Goal: Information Seeking & Learning: Compare options

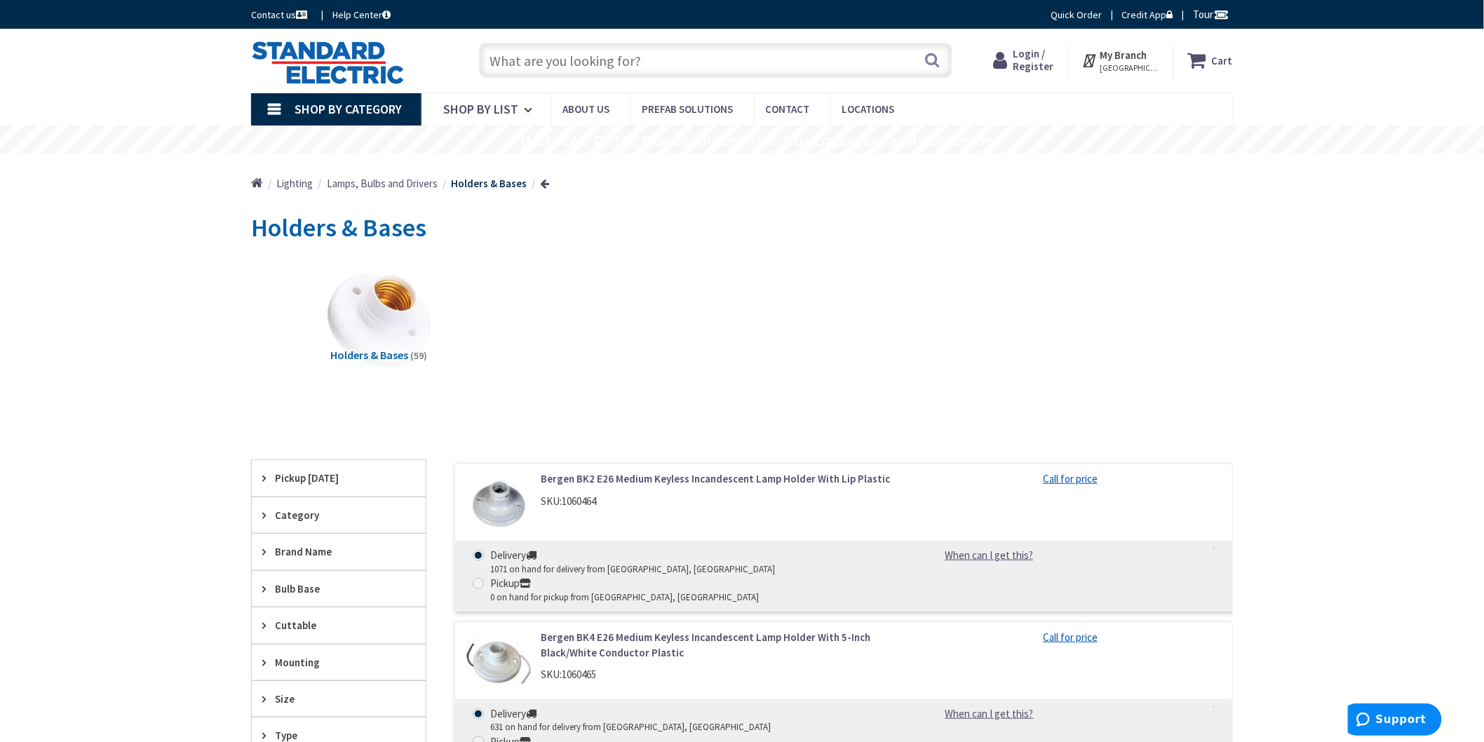
click at [589, 62] on input "text" at bounding box center [716, 60] width 474 height 35
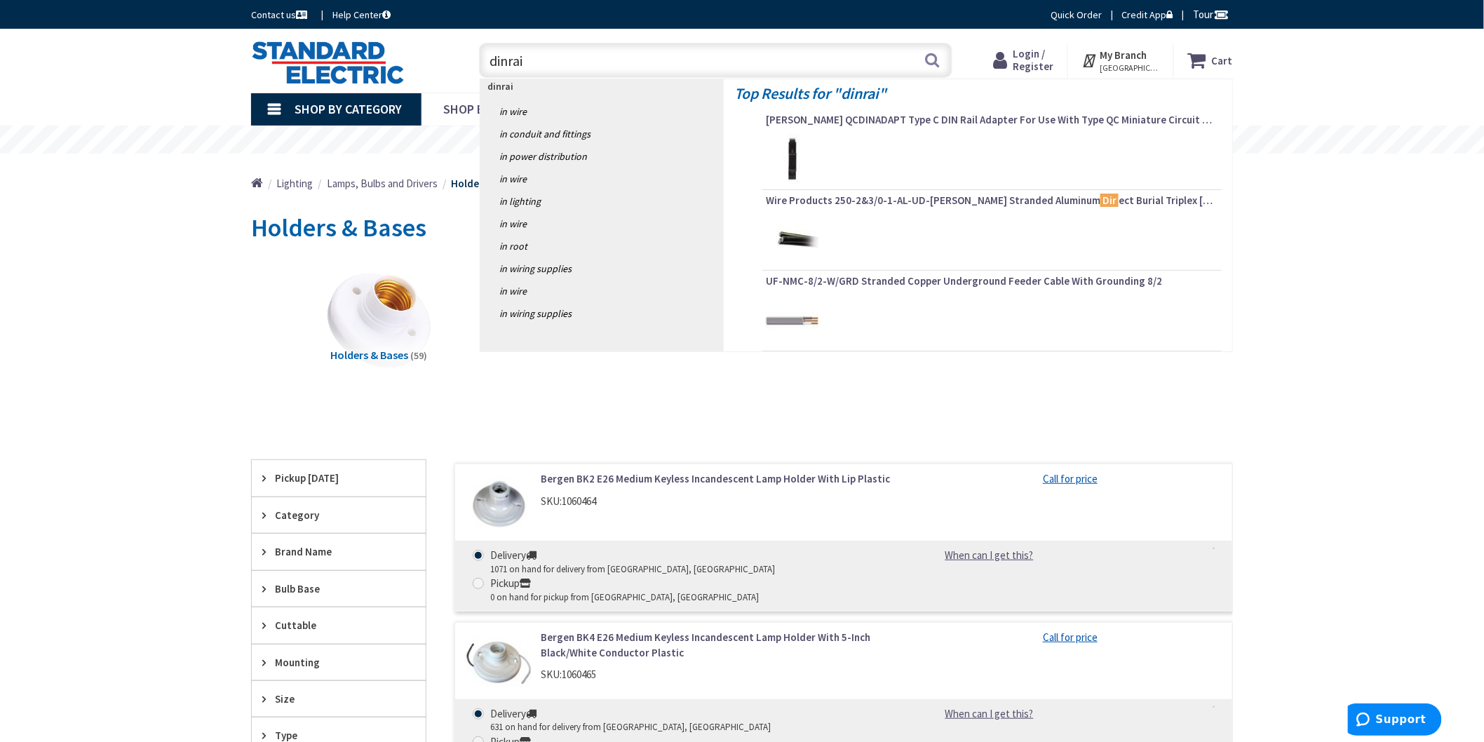
type input "dinrail"
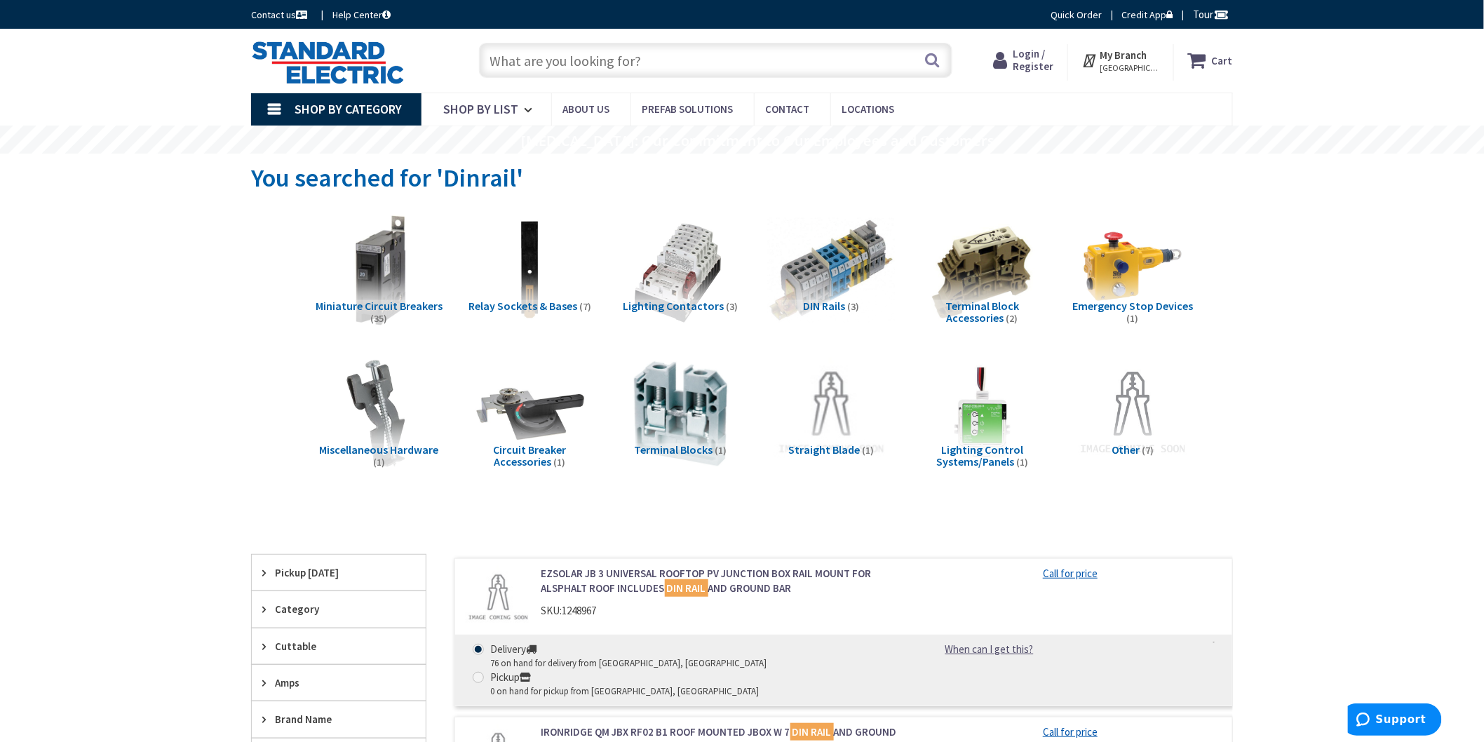
click at [826, 296] on img at bounding box center [831, 270] width 127 height 127
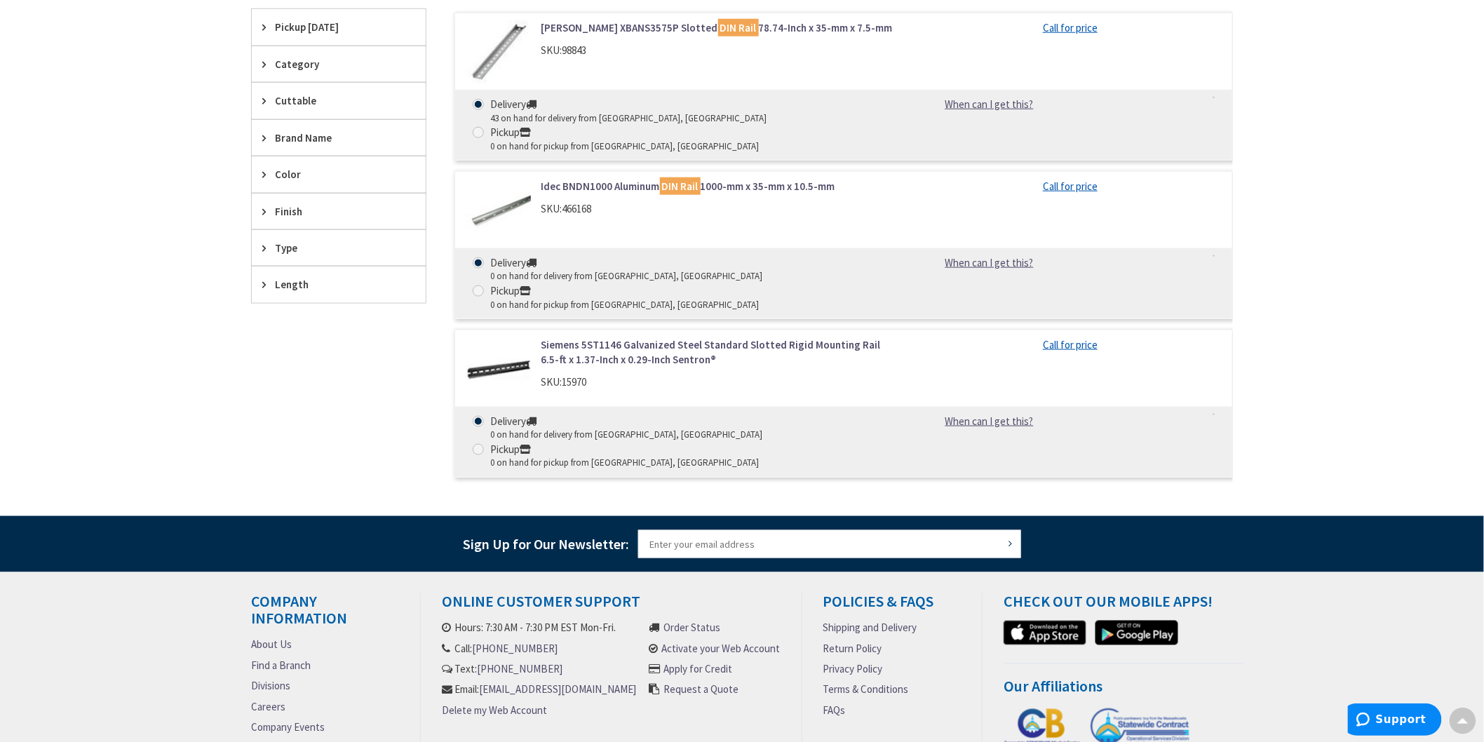
scroll to position [484, 0]
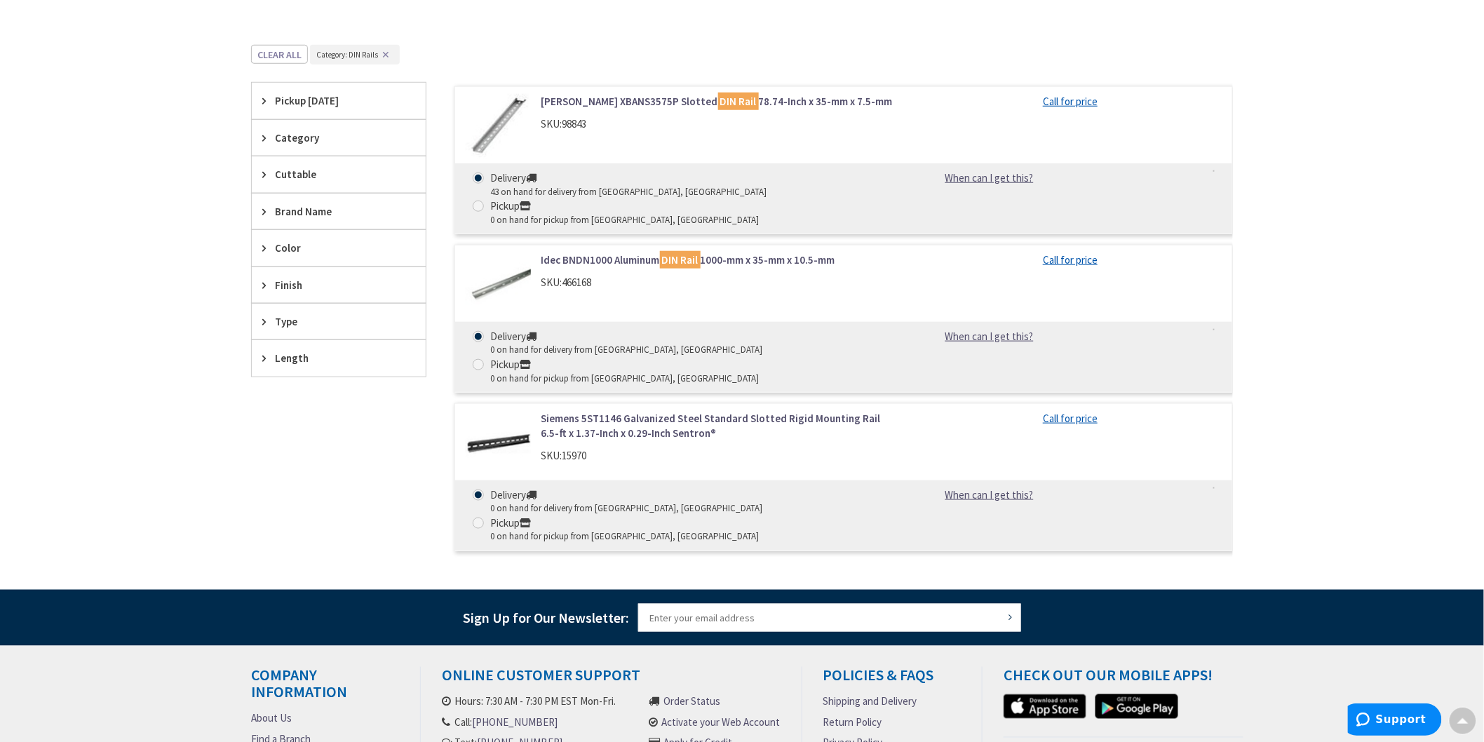
click at [498, 124] on img at bounding box center [498, 126] width 65 height 65
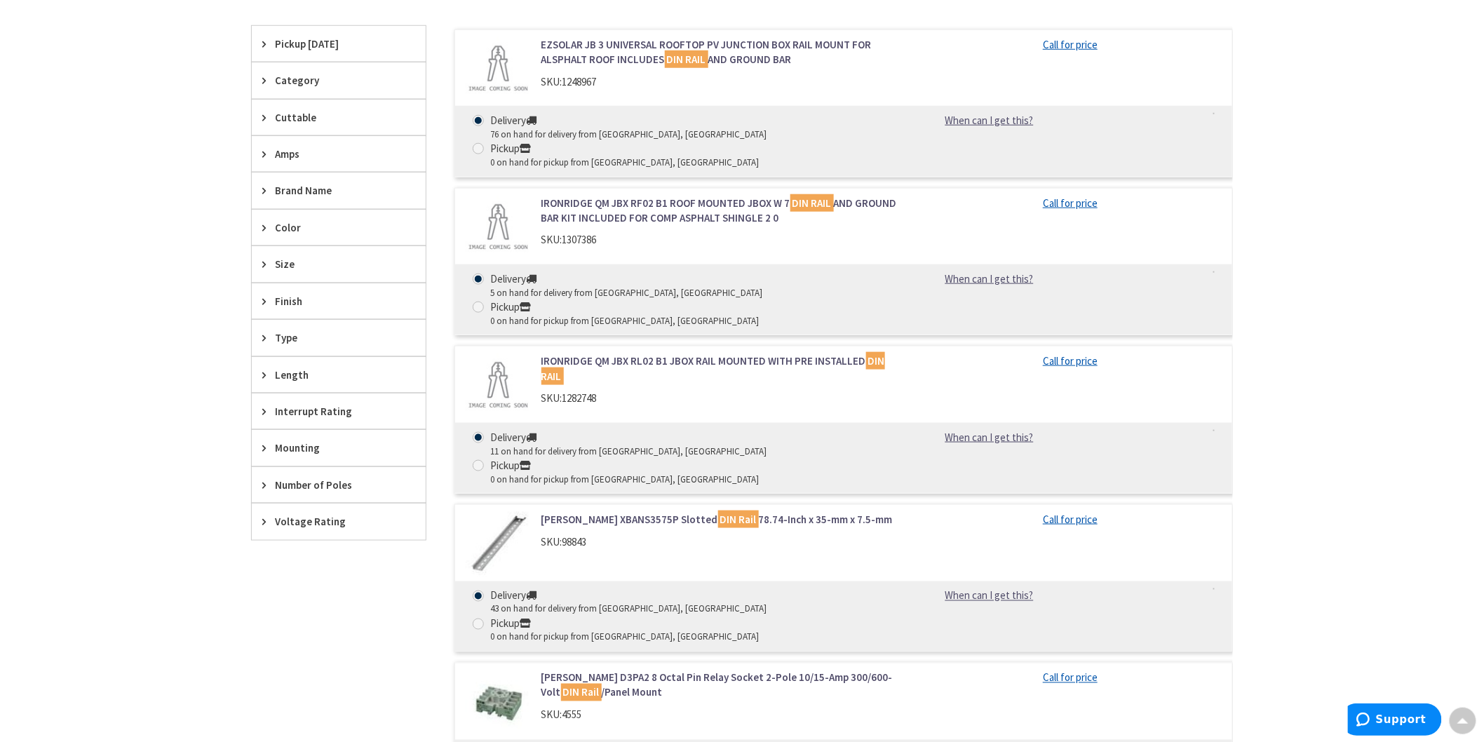
scroll to position [545, 0]
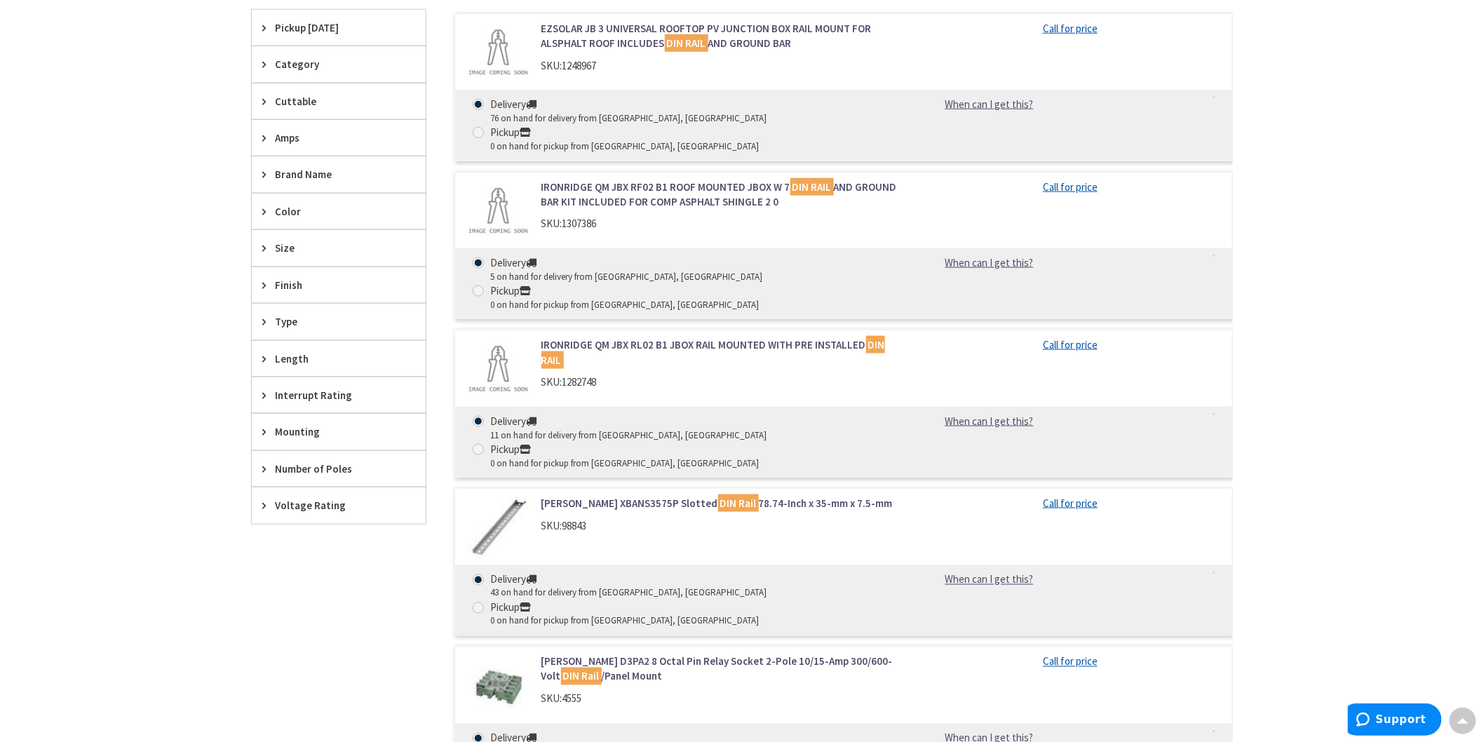
click at [260, 167] on div "Brand Name" at bounding box center [339, 174] width 174 height 36
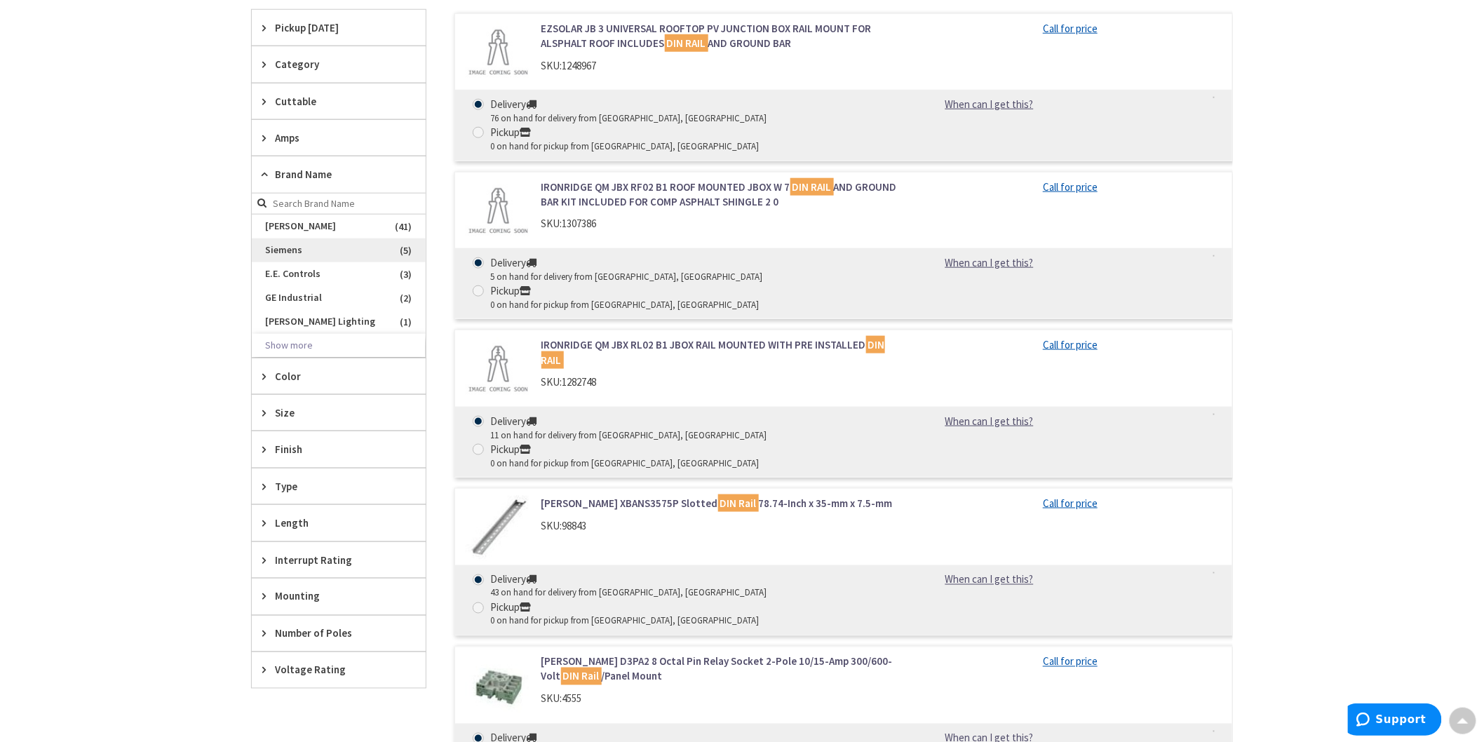
click at [290, 248] on span "Siemens" at bounding box center [339, 251] width 174 height 24
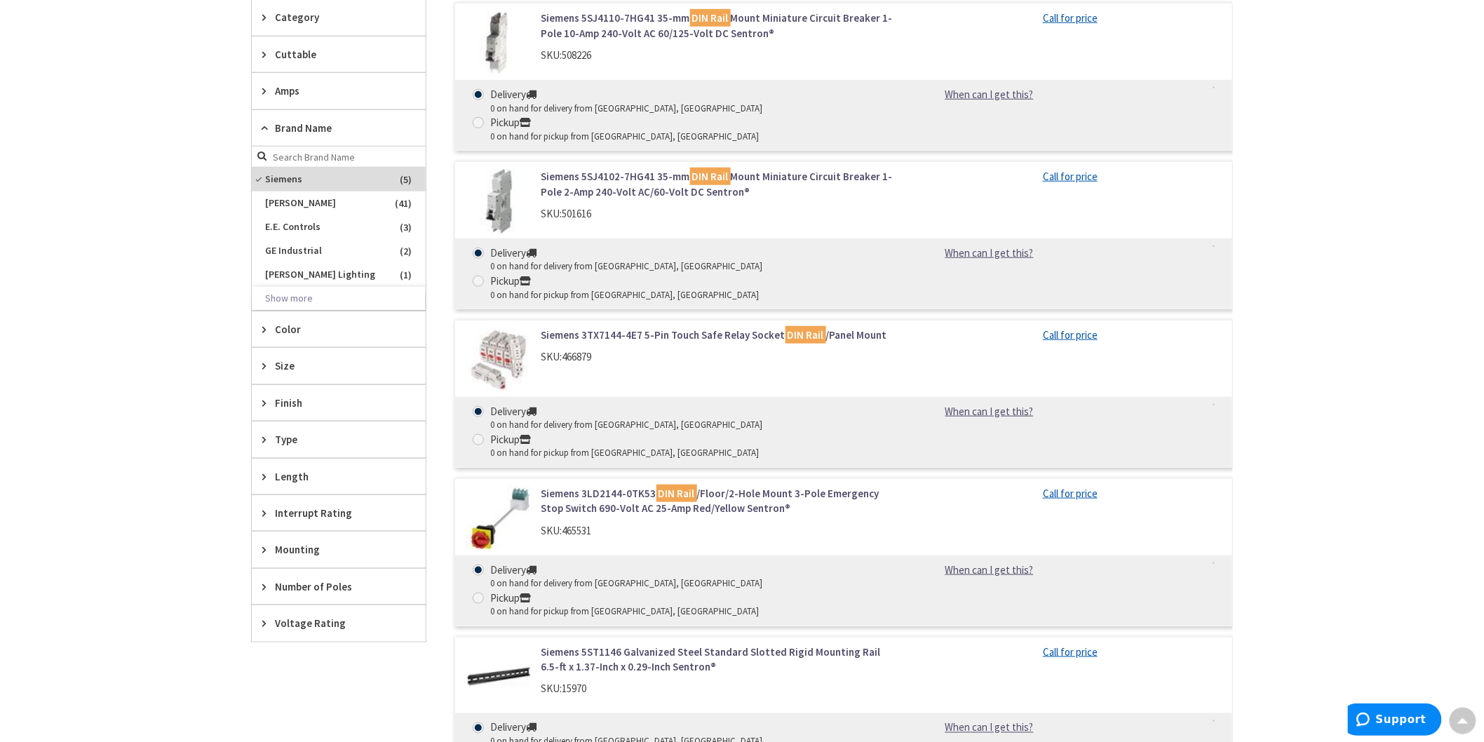
scroll to position [323, 0]
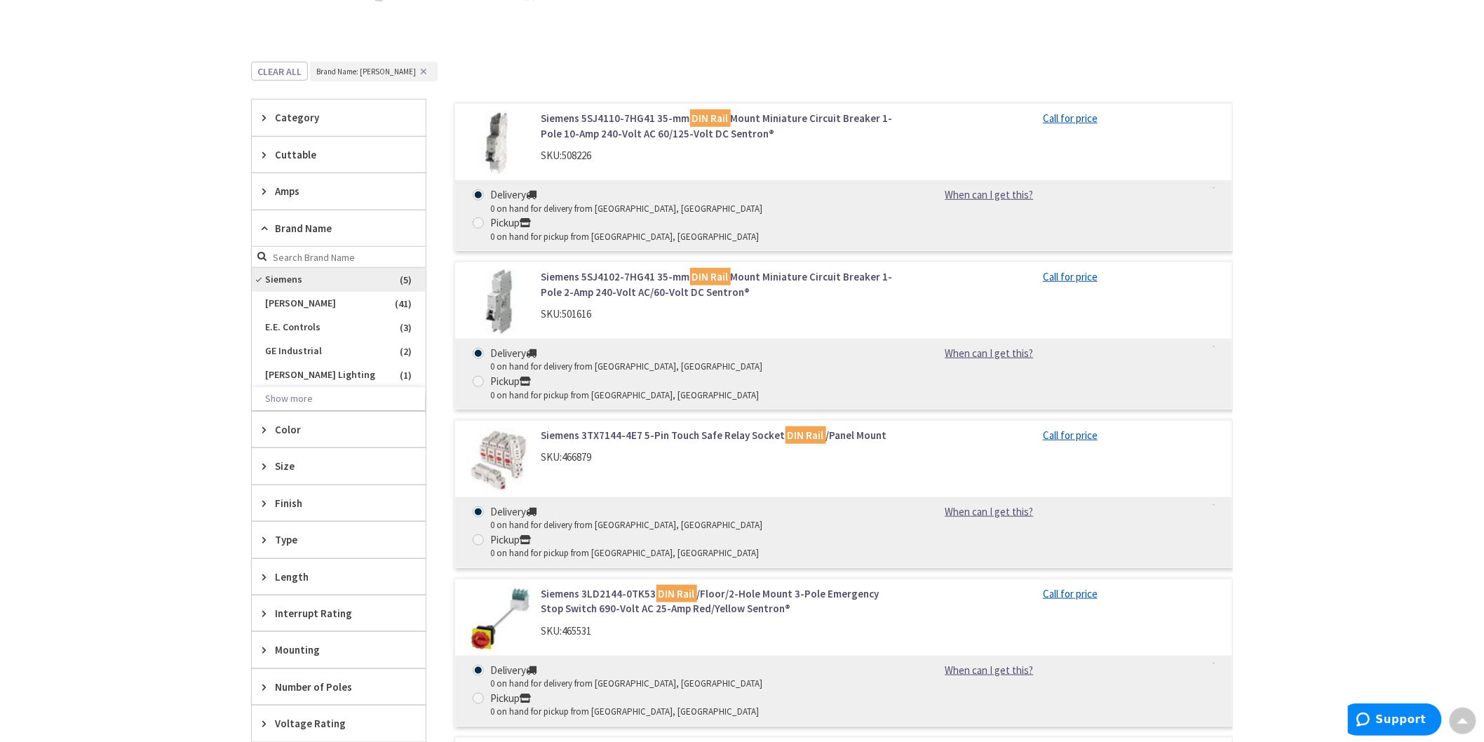
click at [262, 286] on span "Siemens" at bounding box center [339, 280] width 174 height 24
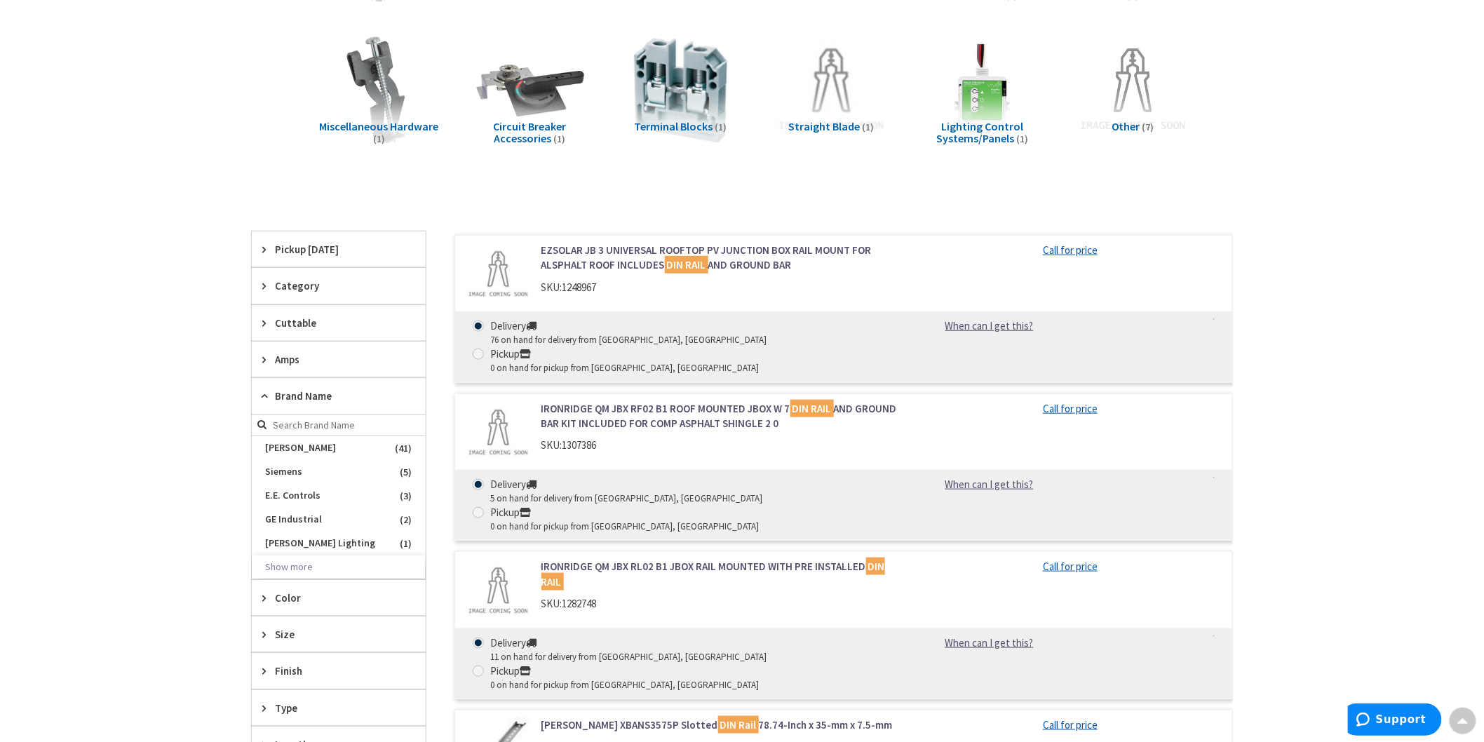
scroll to position [479, 0]
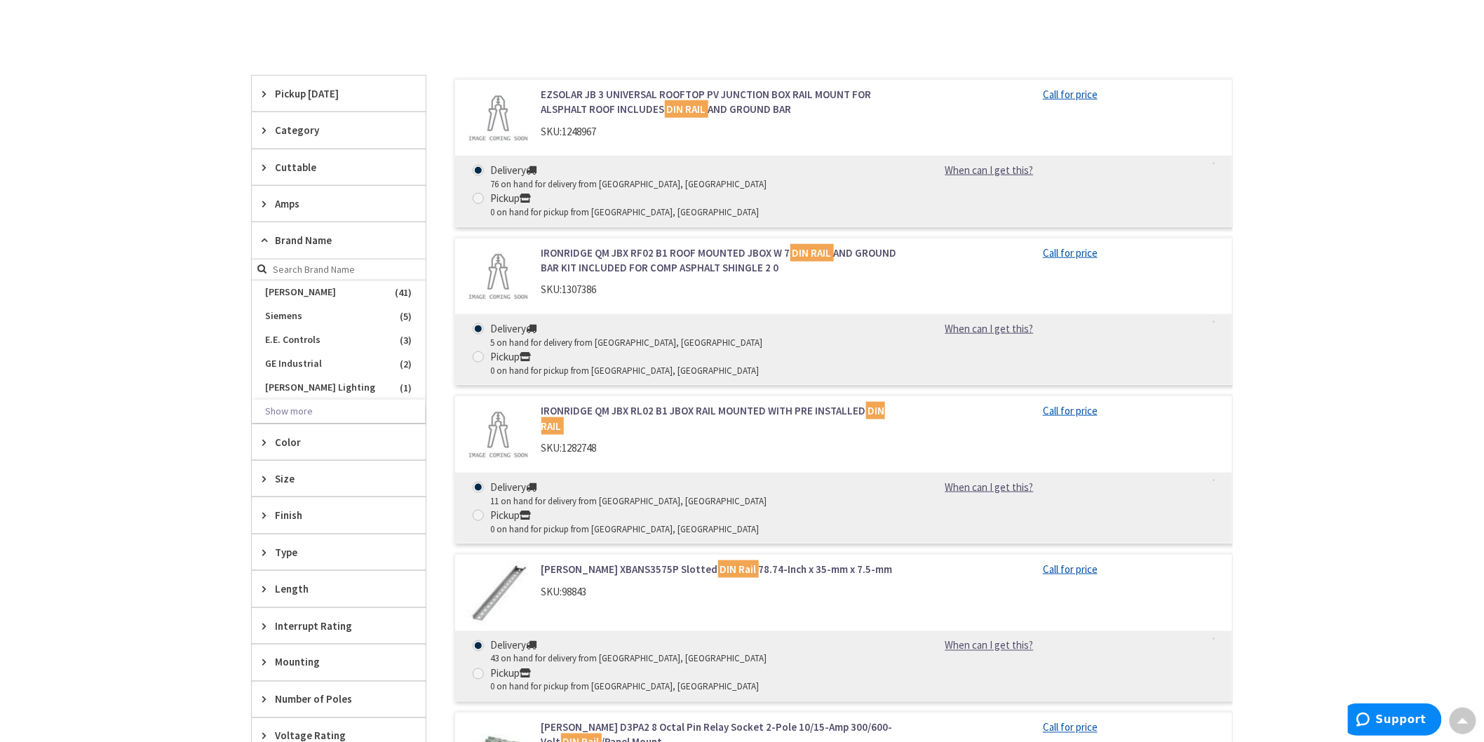
click at [285, 130] on span "Category" at bounding box center [332, 130] width 114 height 15
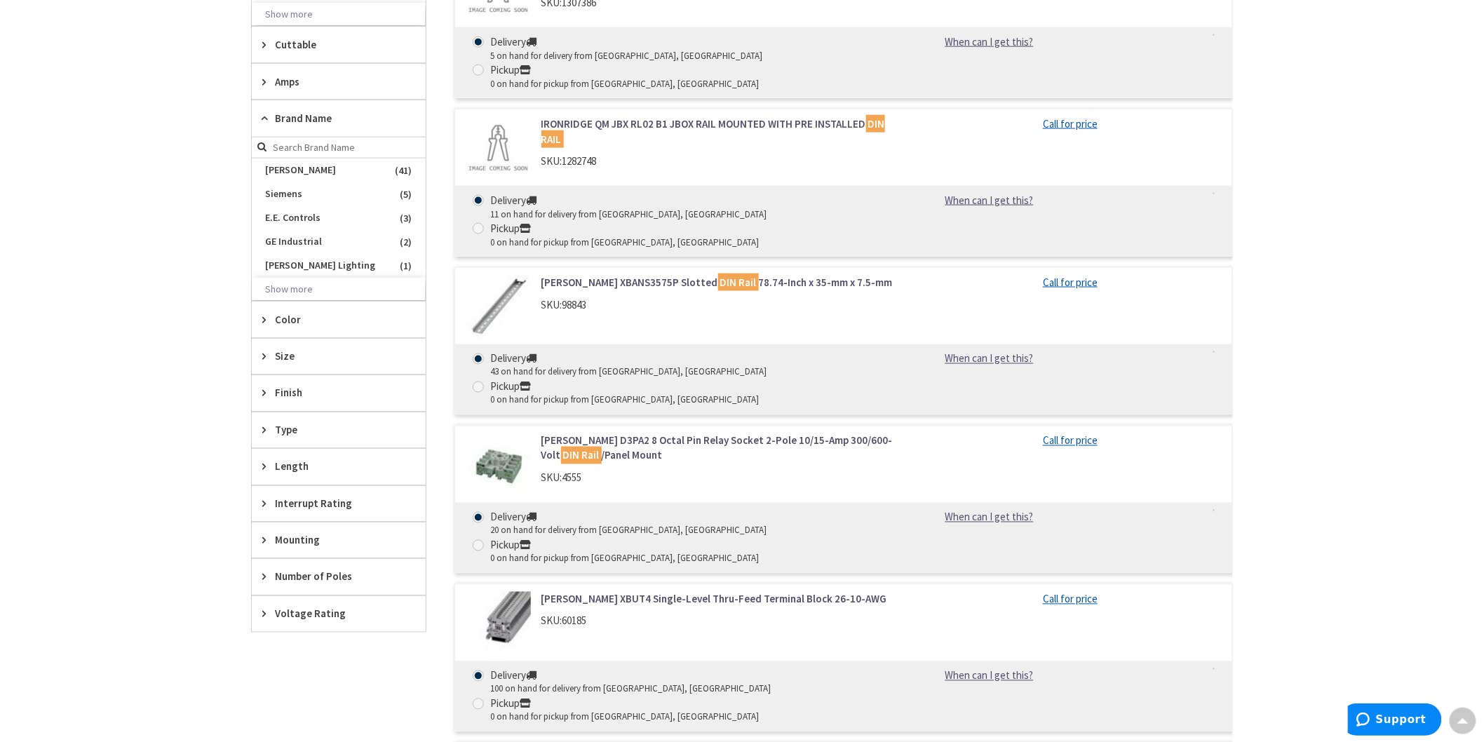
scroll to position [791, 0]
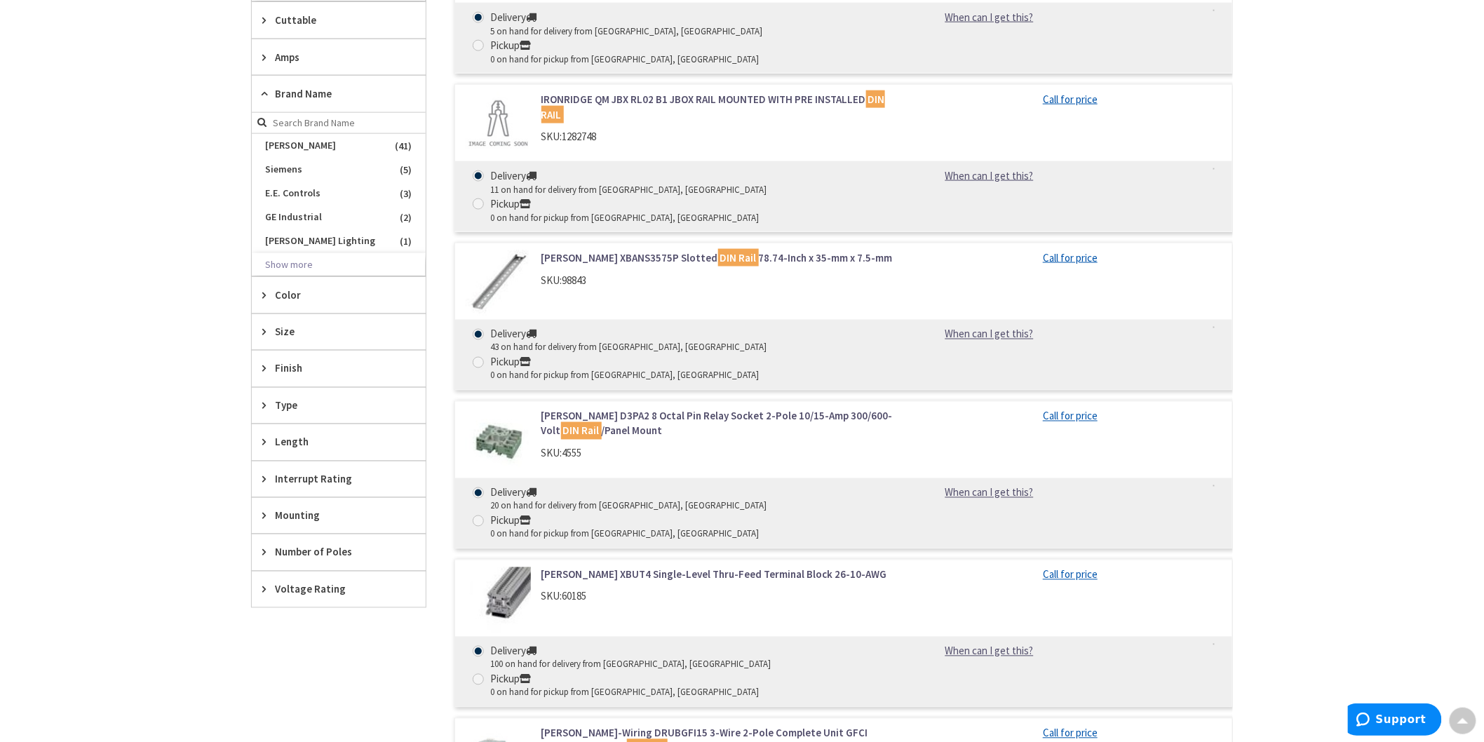
click at [509, 568] on img at bounding box center [498, 600] width 65 height 65
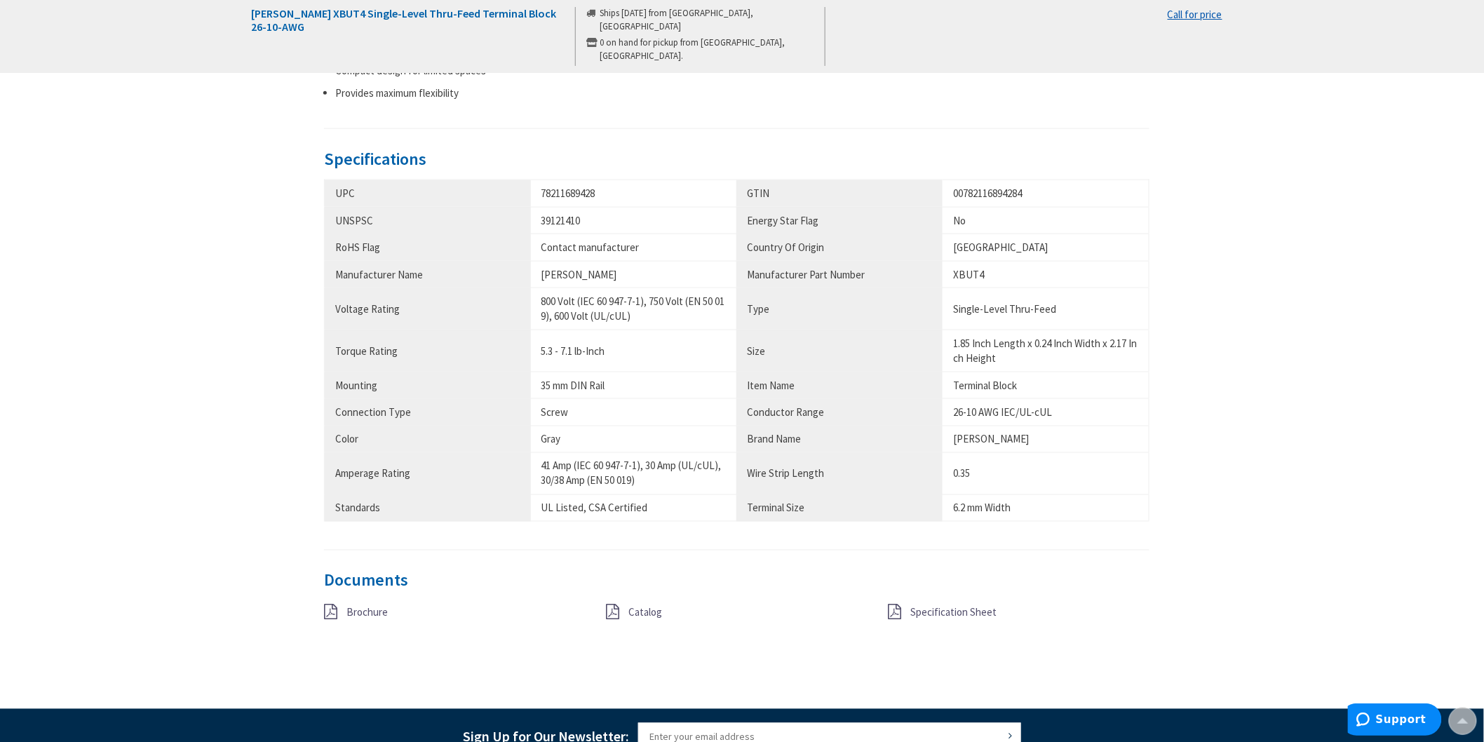
scroll to position [702, 0]
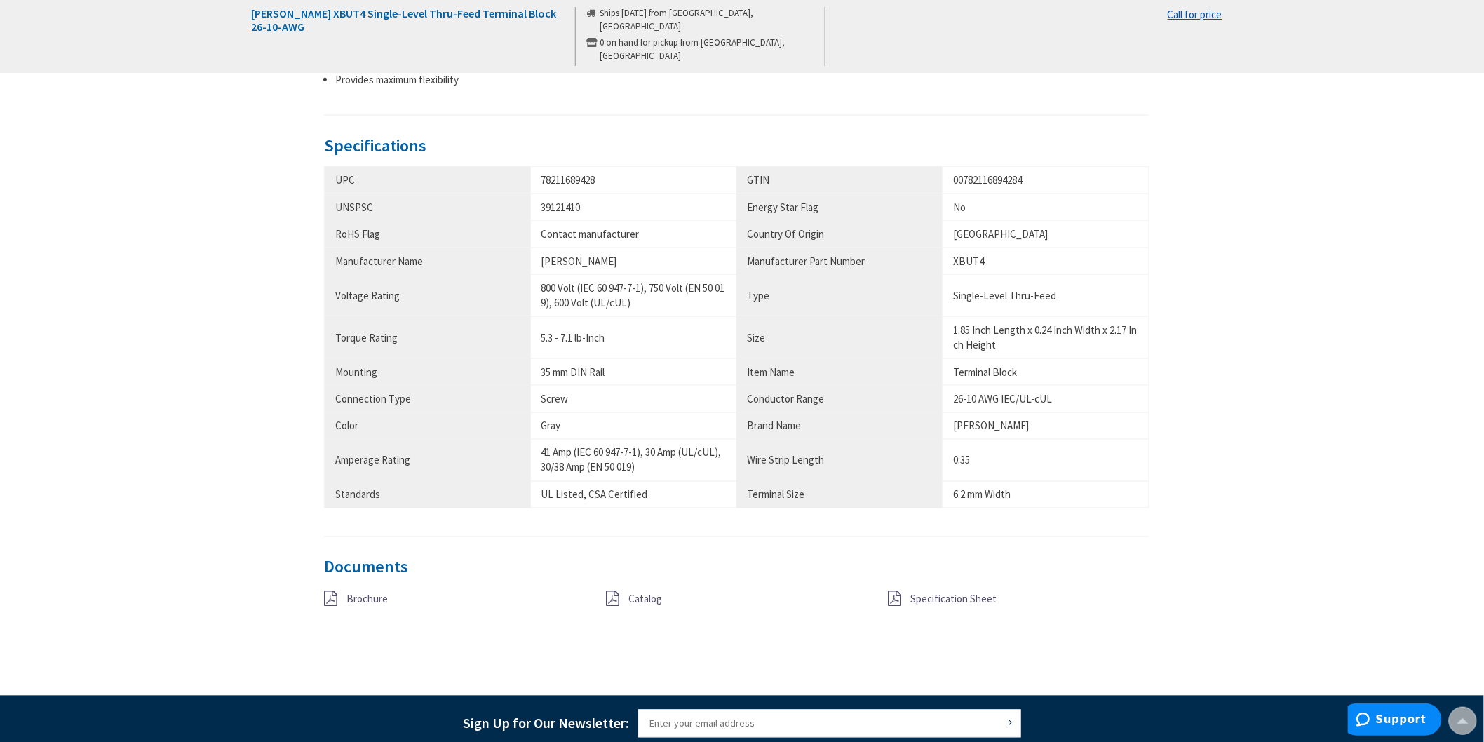
click at [328, 598] on icon at bounding box center [330, 598] width 13 height 15
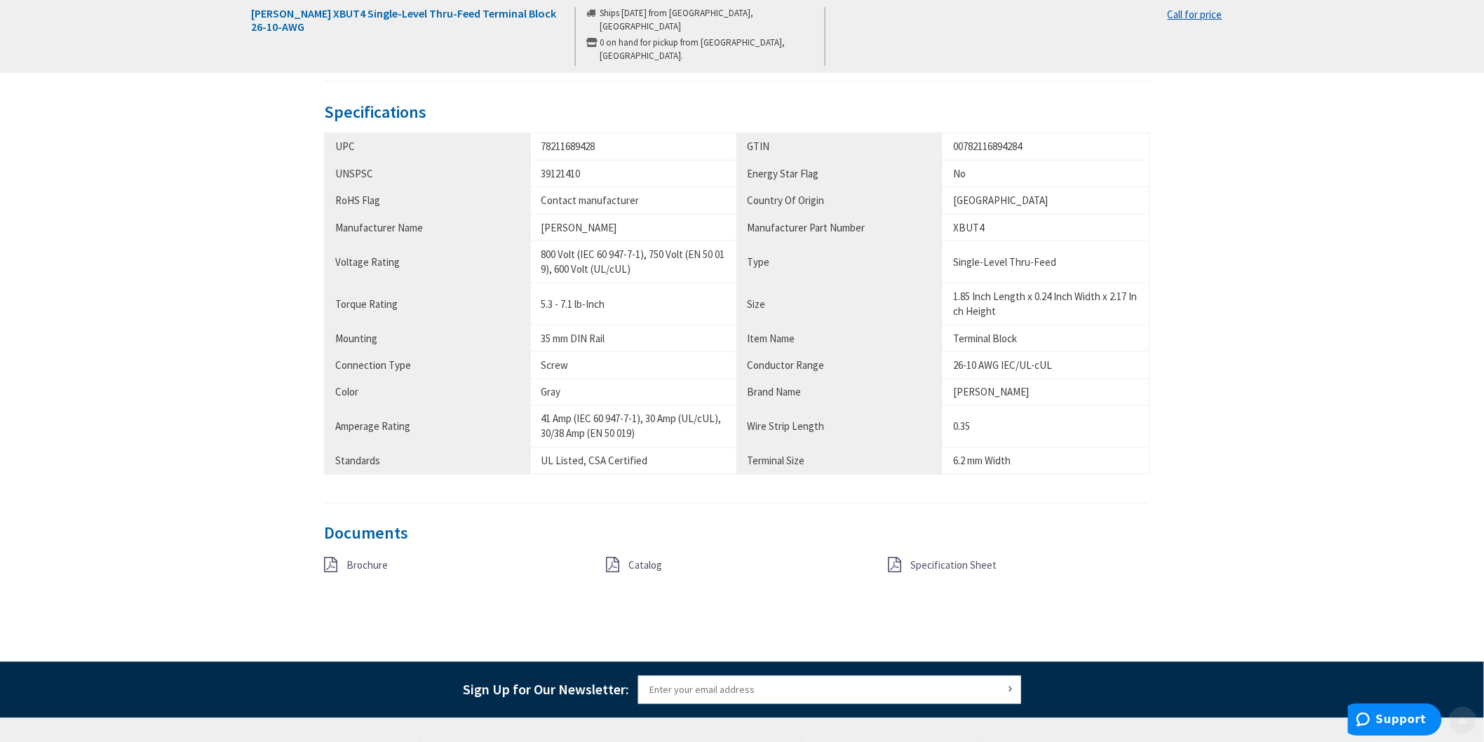
scroll to position [1013, 0]
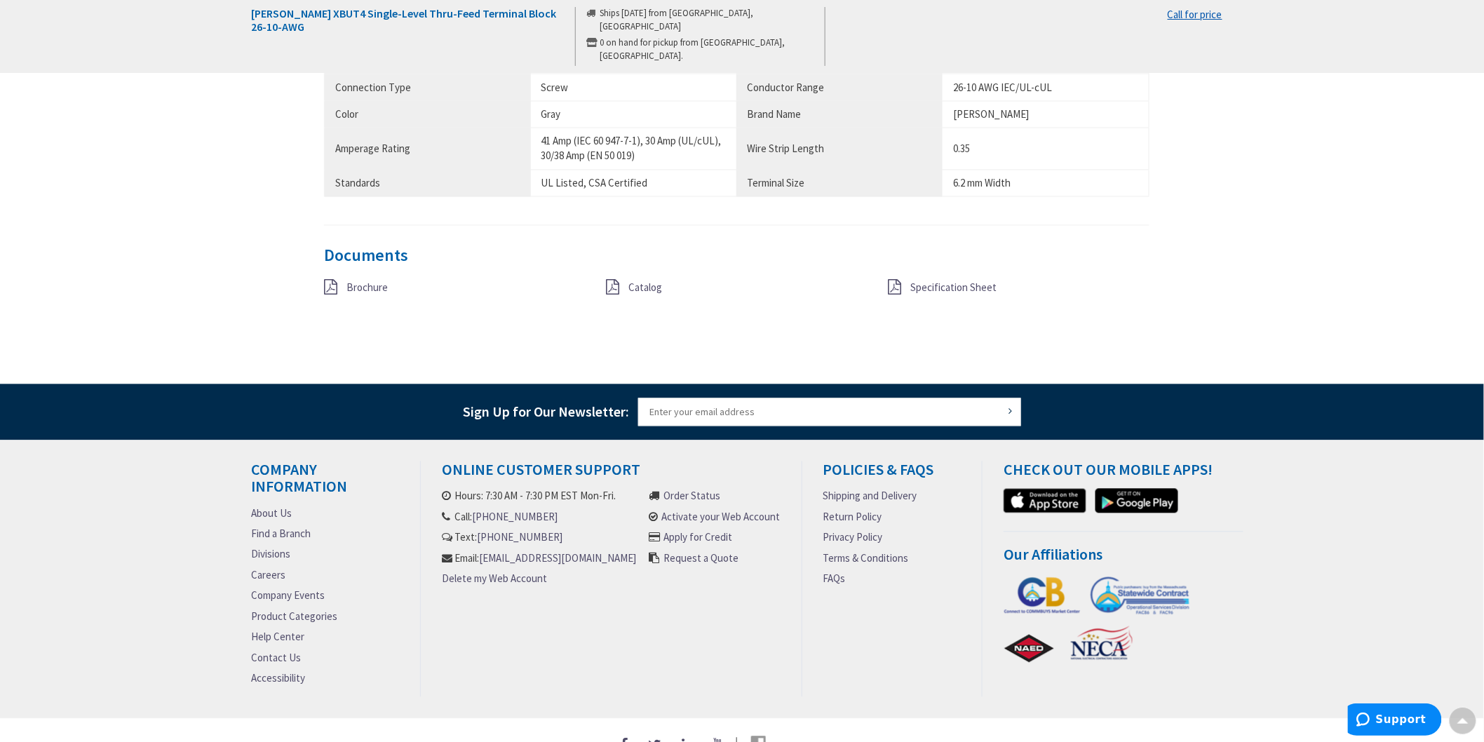
click at [955, 288] on span "Specification Sheet" at bounding box center [954, 287] width 86 height 13
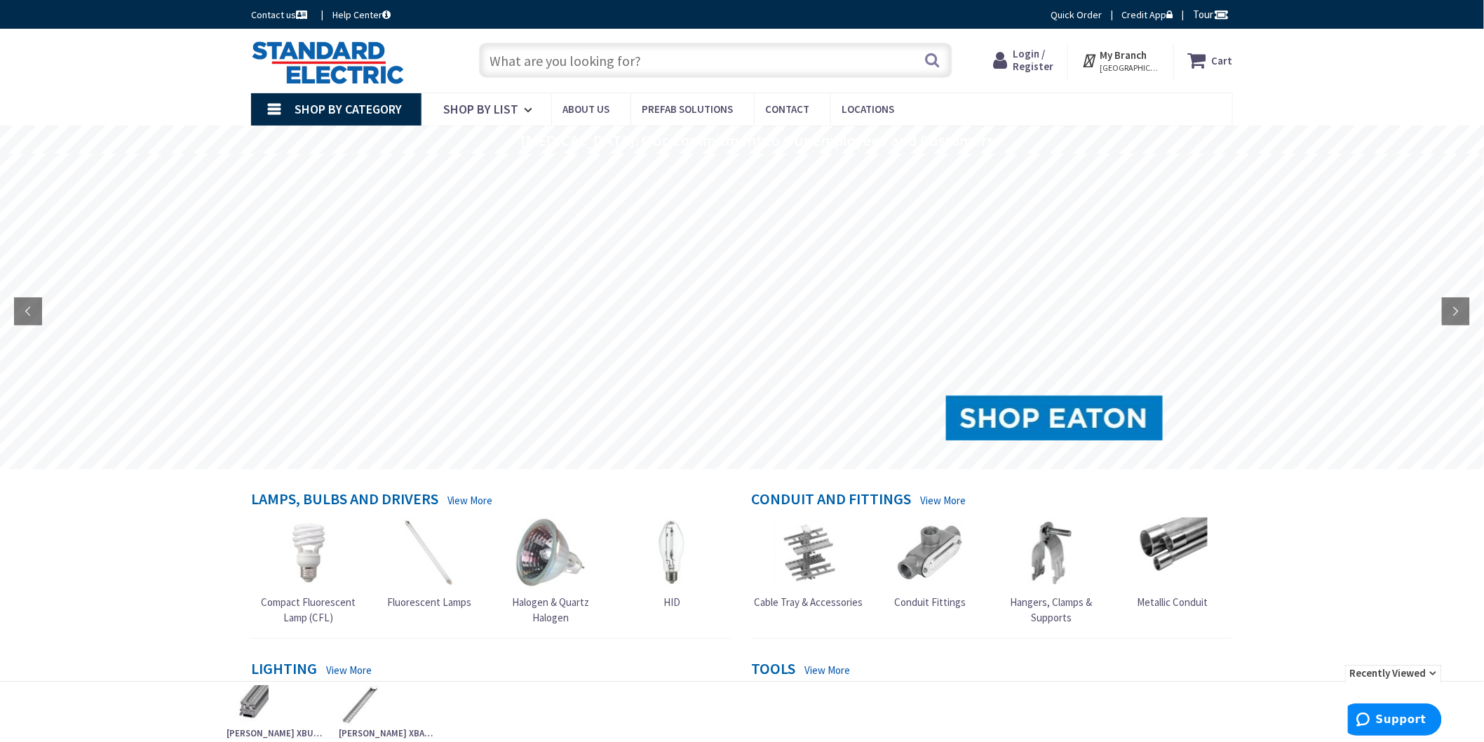
click at [1042, 65] on span "Login / Register" at bounding box center [1033, 60] width 41 height 26
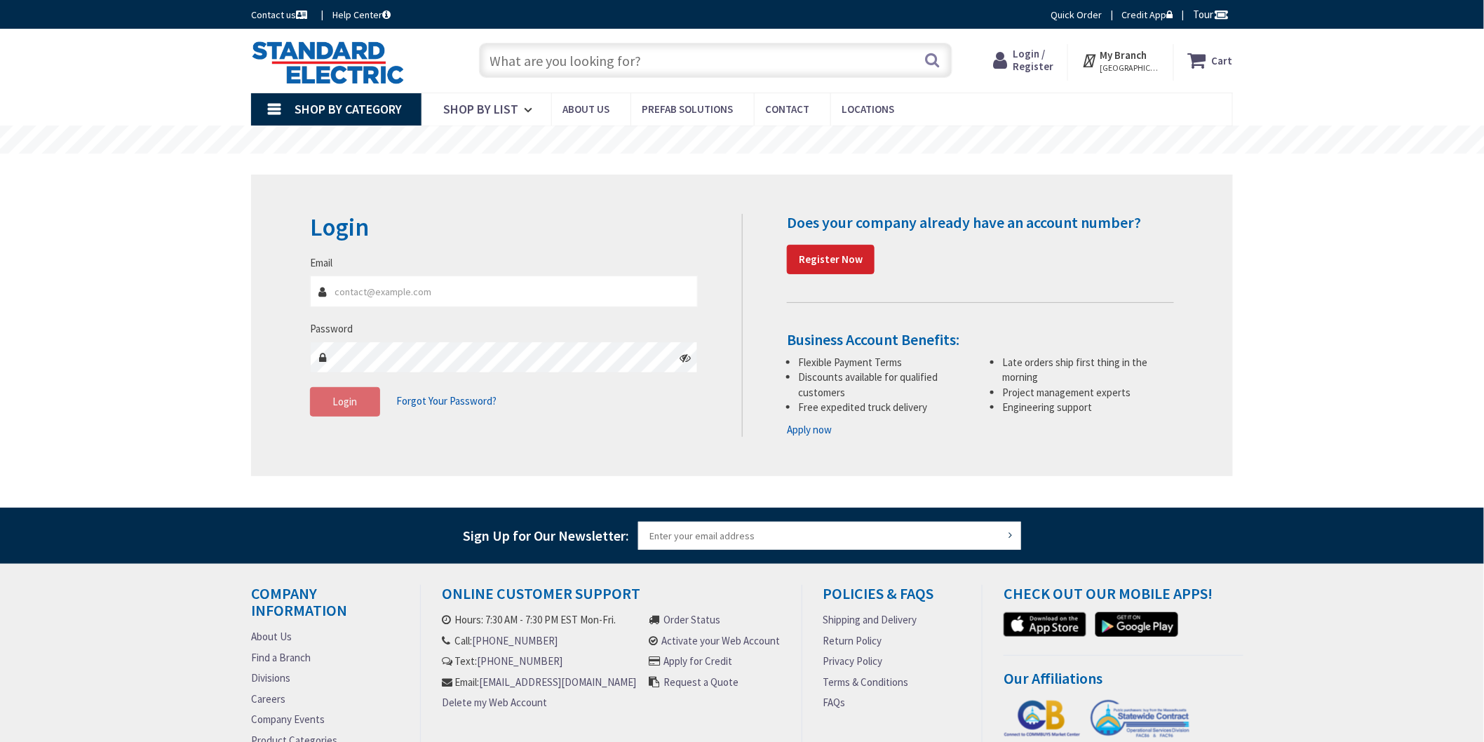
click at [431, 286] on input "Email" at bounding box center [504, 292] width 388 height 32
type input "sminacap@bu.edu"
click at [358, 405] on button "Login" at bounding box center [345, 401] width 70 height 29
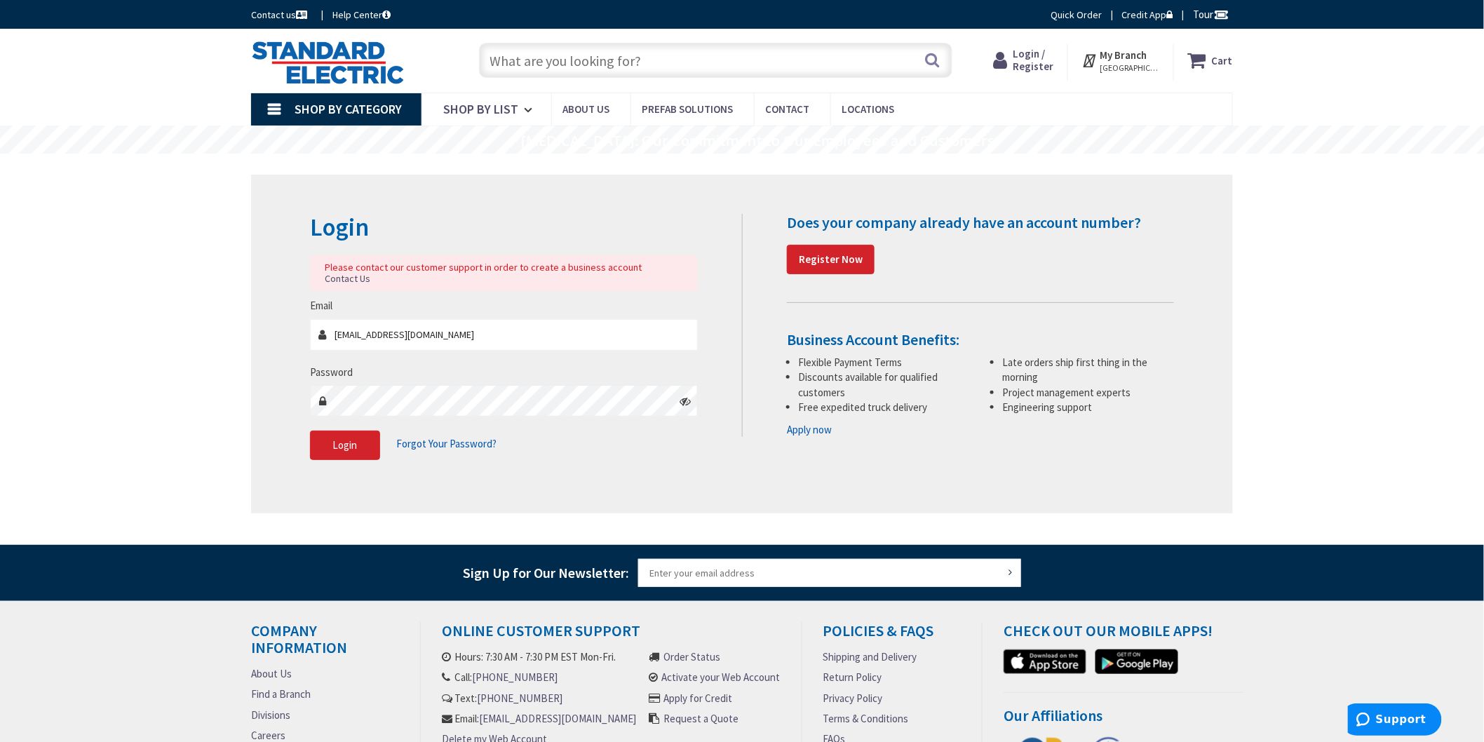
click at [445, 437] on span "Forgot Your Password?" at bounding box center [446, 443] width 100 height 13
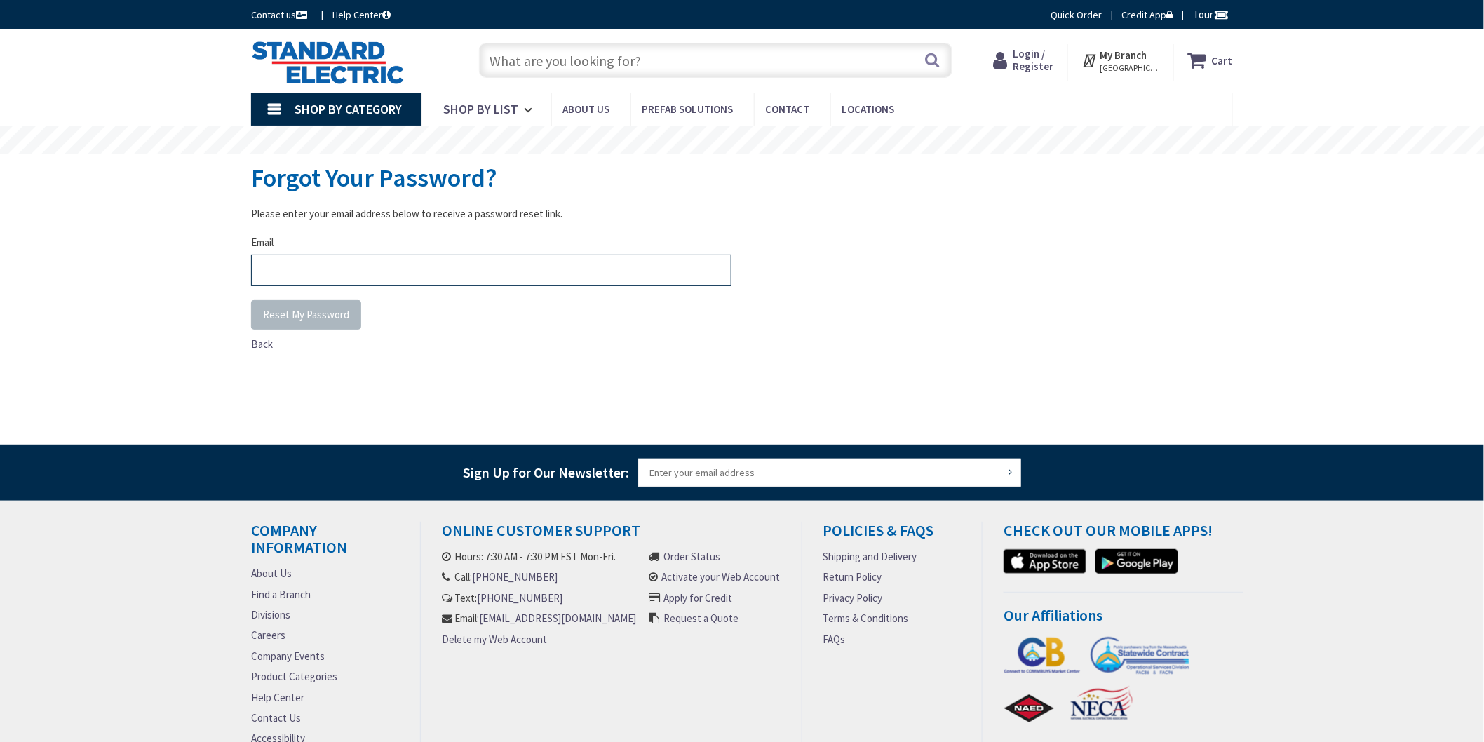
click at [299, 272] on input "Email" at bounding box center [491, 271] width 481 height 32
click at [416, 269] on input "Email" at bounding box center [491, 271] width 481 height 32
type input "sminacap@bu.edu"
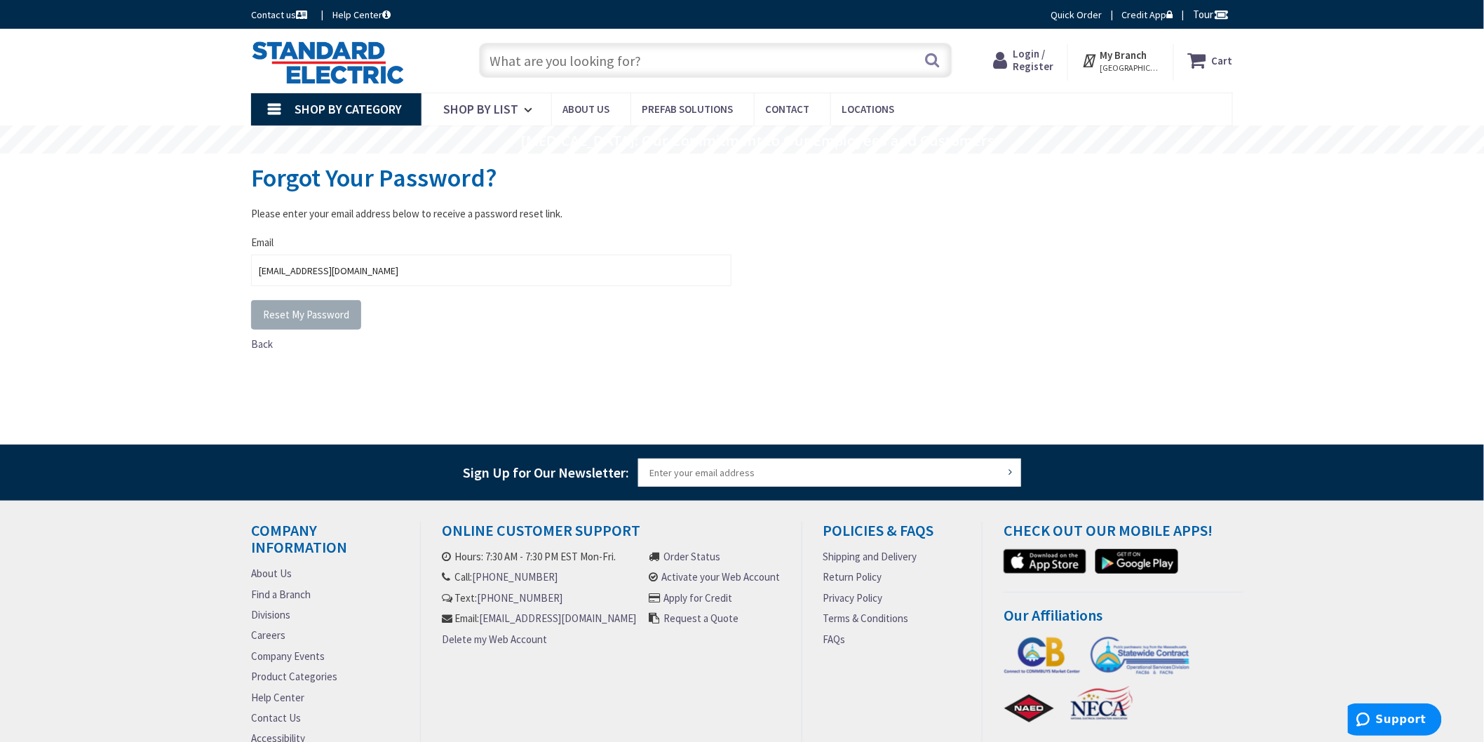
click at [325, 316] on span "Reset My Password" at bounding box center [306, 314] width 86 height 13
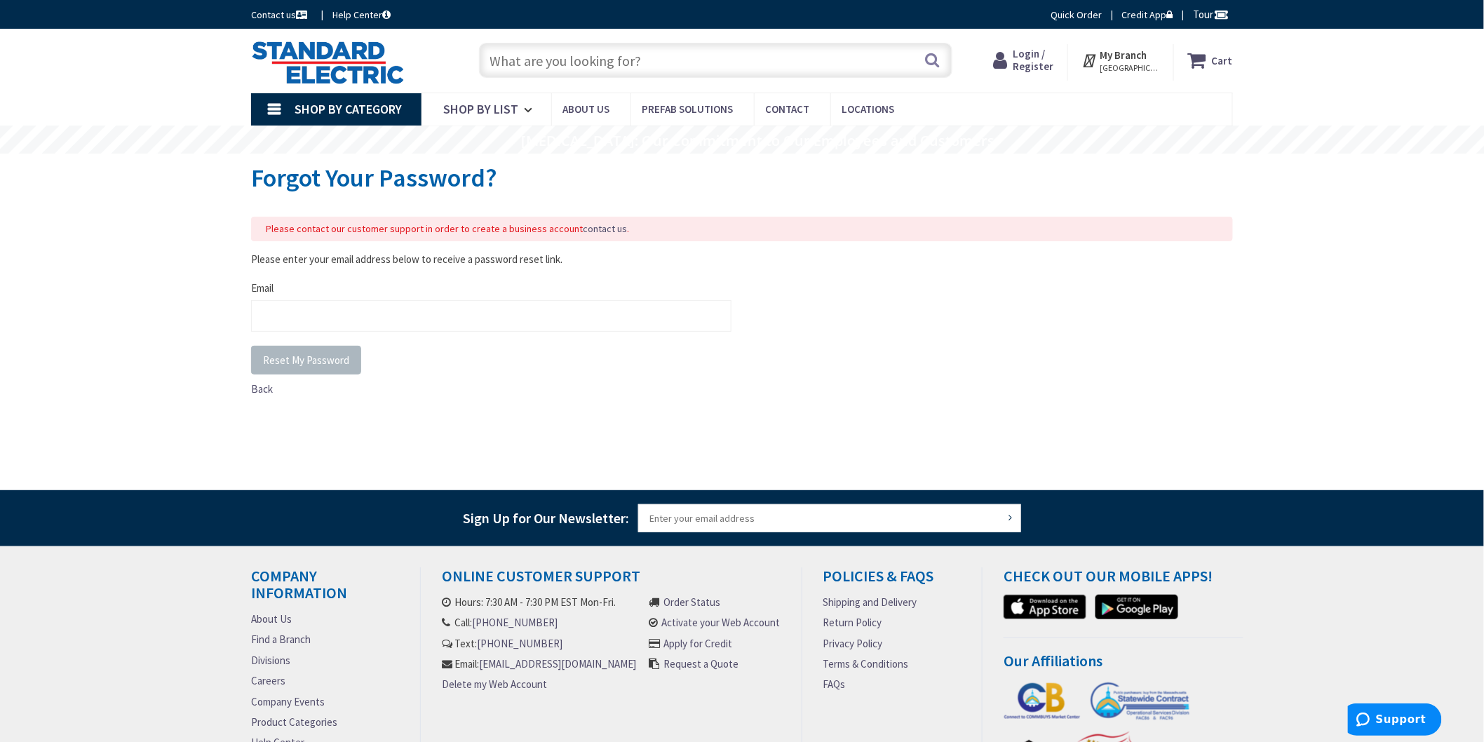
click at [324, 100] on link "Shop By Category" at bounding box center [336, 109] width 170 height 32
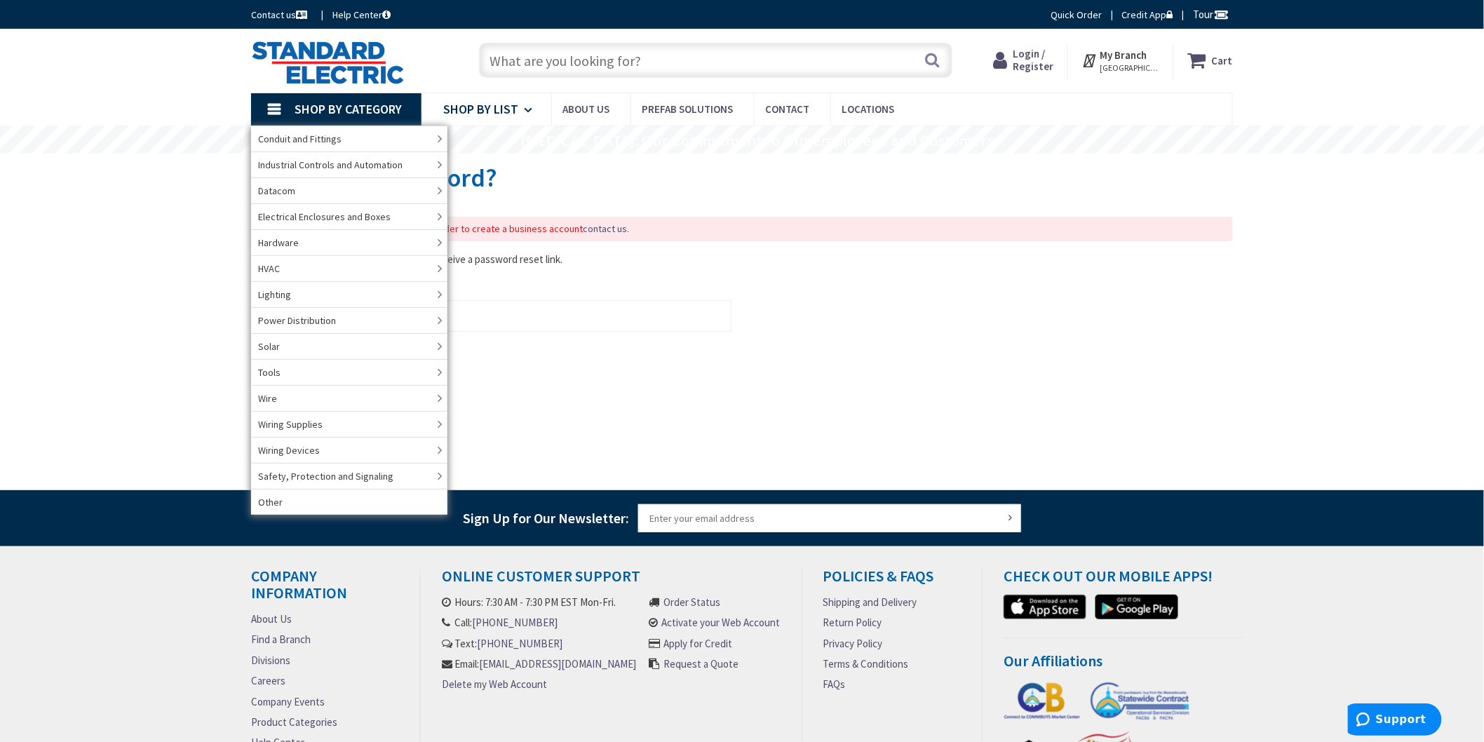
click at [519, 110] on link "Shop By List" at bounding box center [487, 109] width 130 height 32
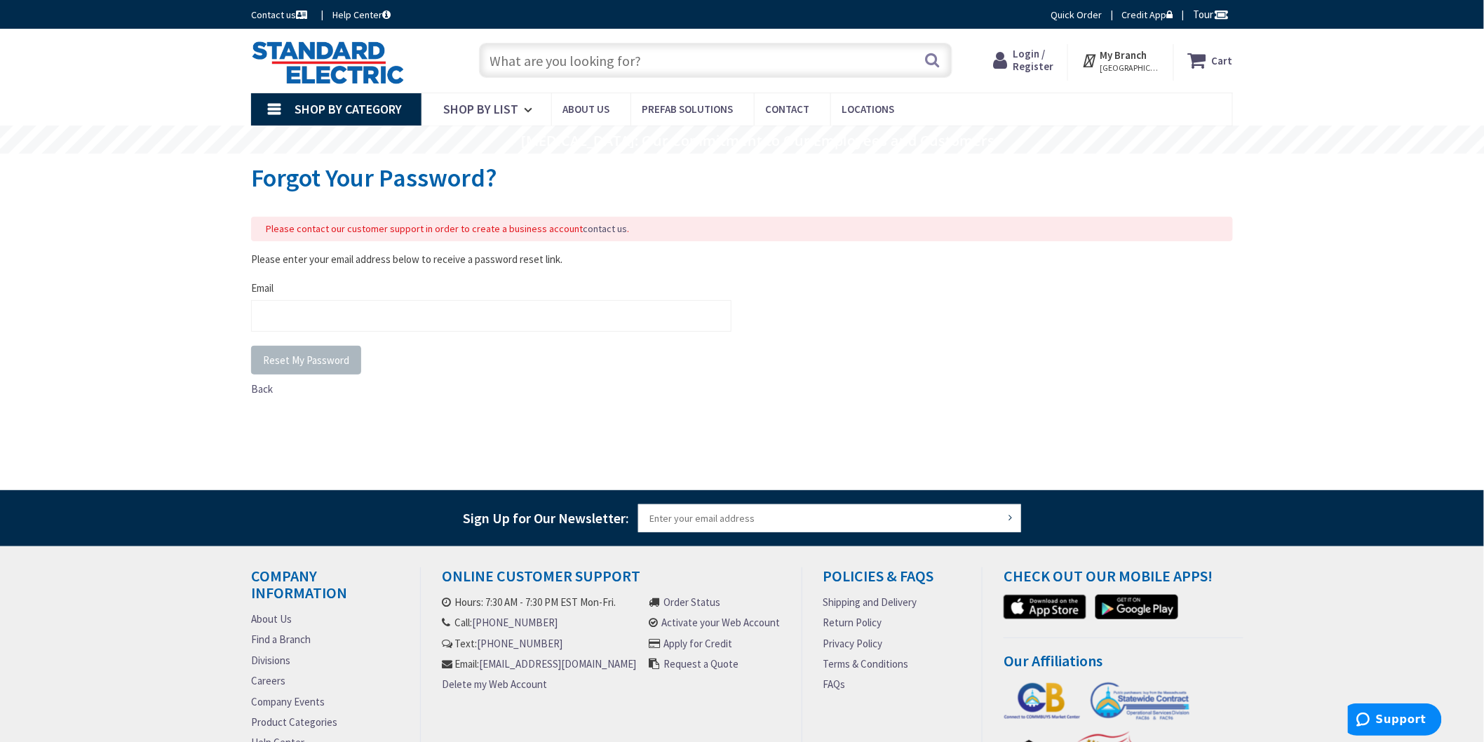
drag, startPoint x: 561, startPoint y: 45, endPoint x: 558, endPoint y: 62, distance: 17.2
click at [559, 57] on input "text" at bounding box center [716, 60] width 474 height 35
type input "din"
click at [935, 54] on button "Search" at bounding box center [933, 60] width 18 height 32
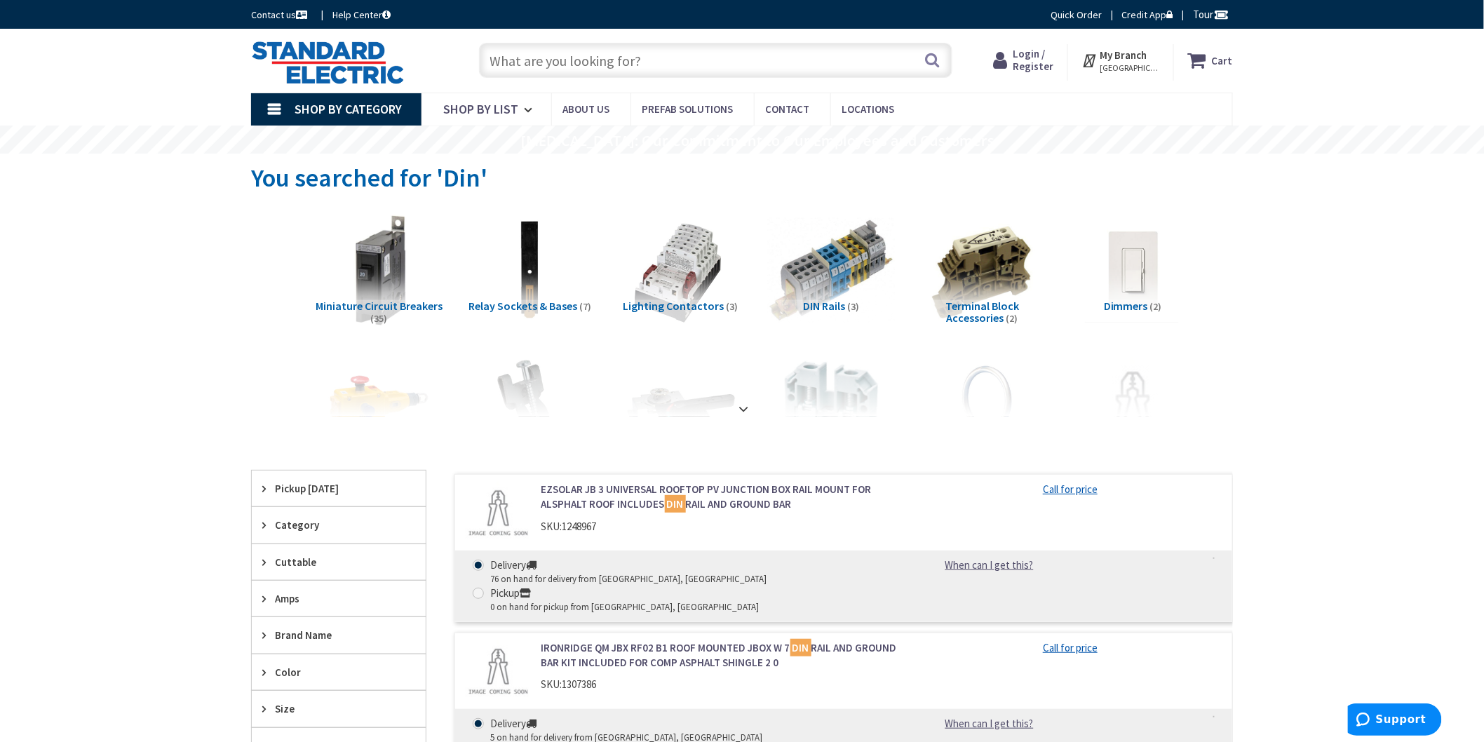
click at [823, 279] on img at bounding box center [831, 270] width 127 height 127
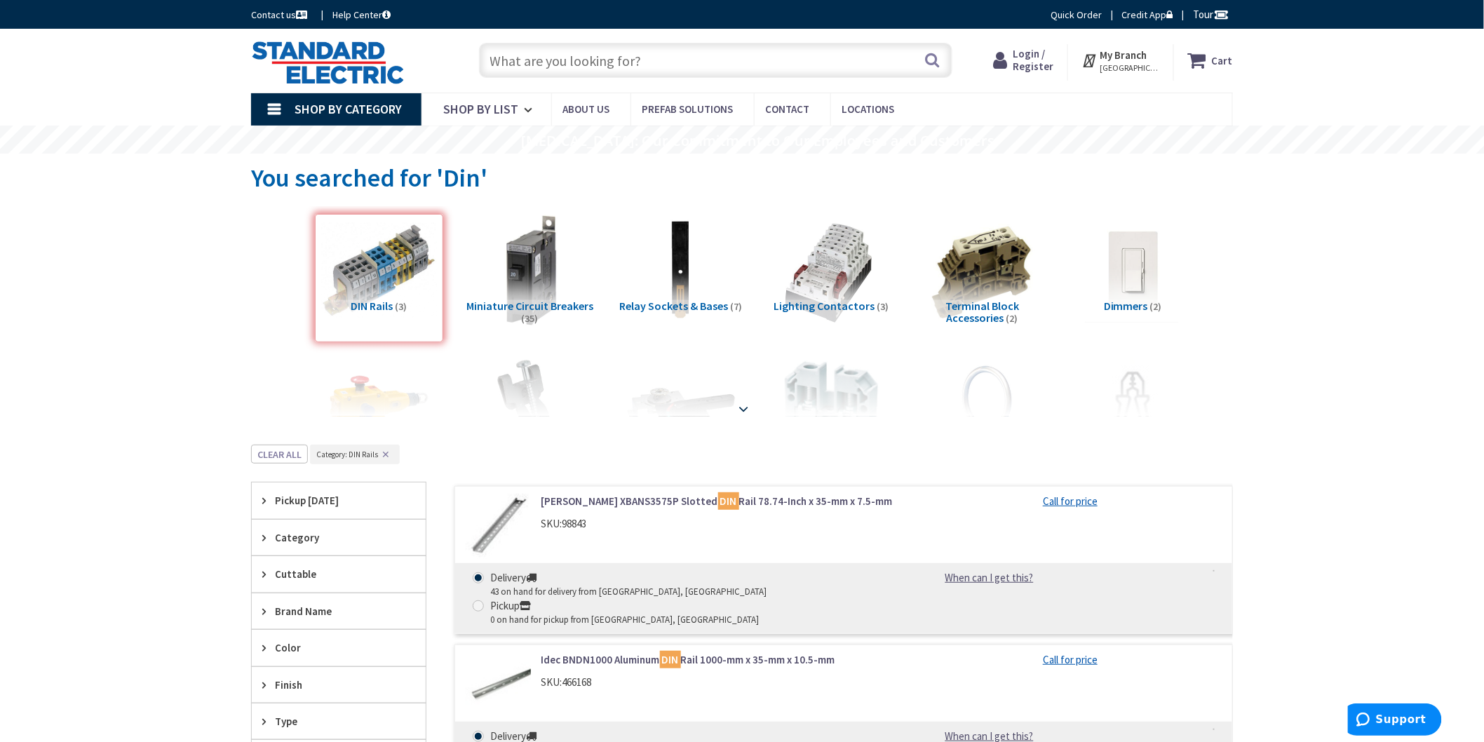
click at [742, 405] on strong at bounding box center [743, 408] width 17 height 15
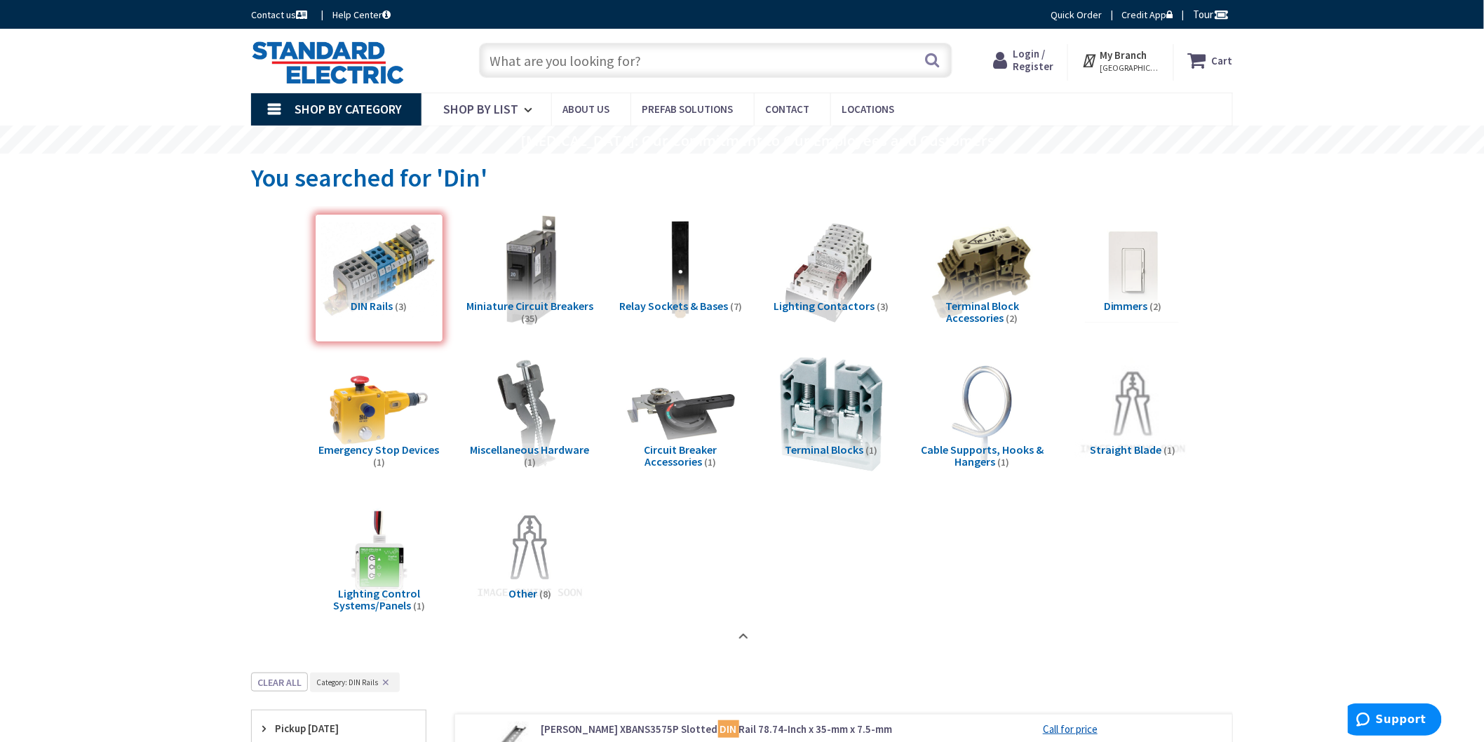
click at [847, 426] on img at bounding box center [831, 414] width 127 height 127
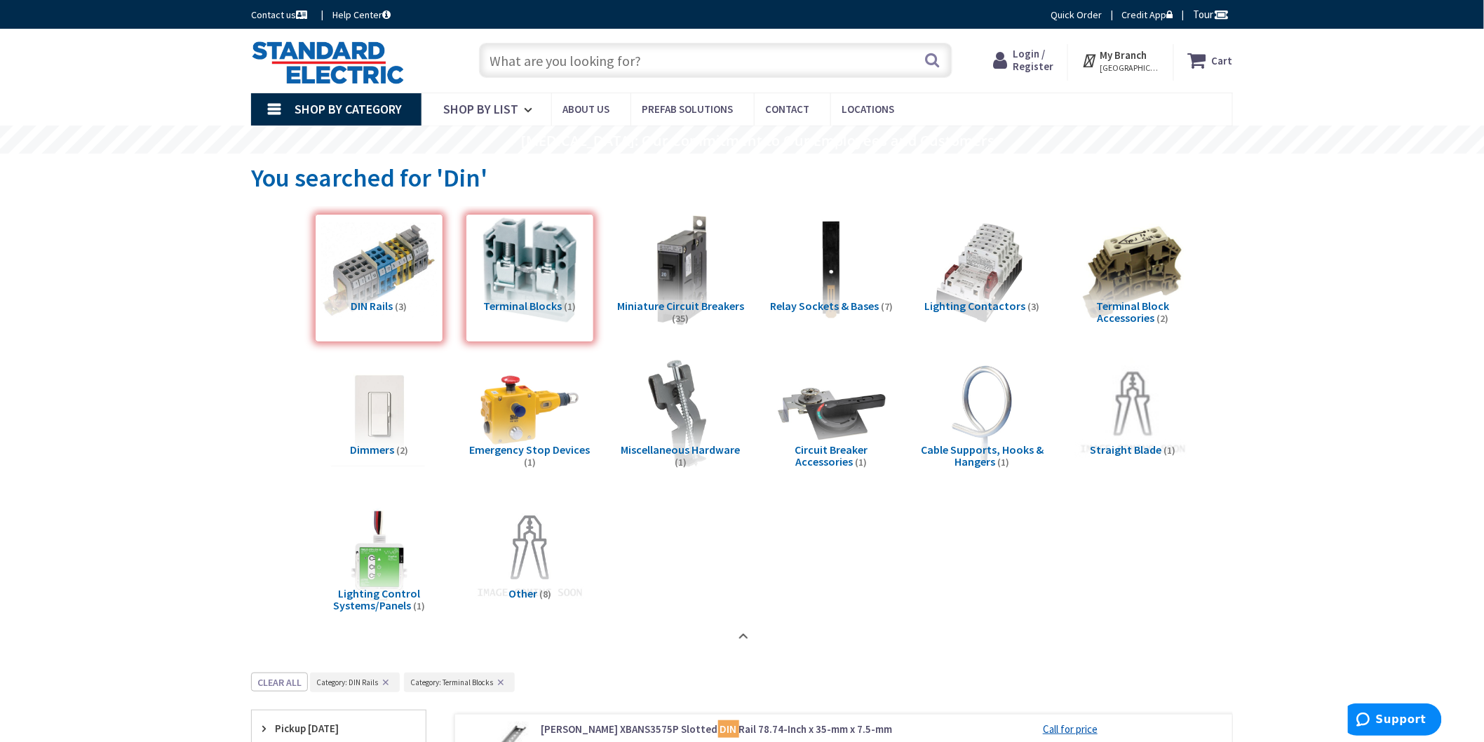
scroll to position [672, 0]
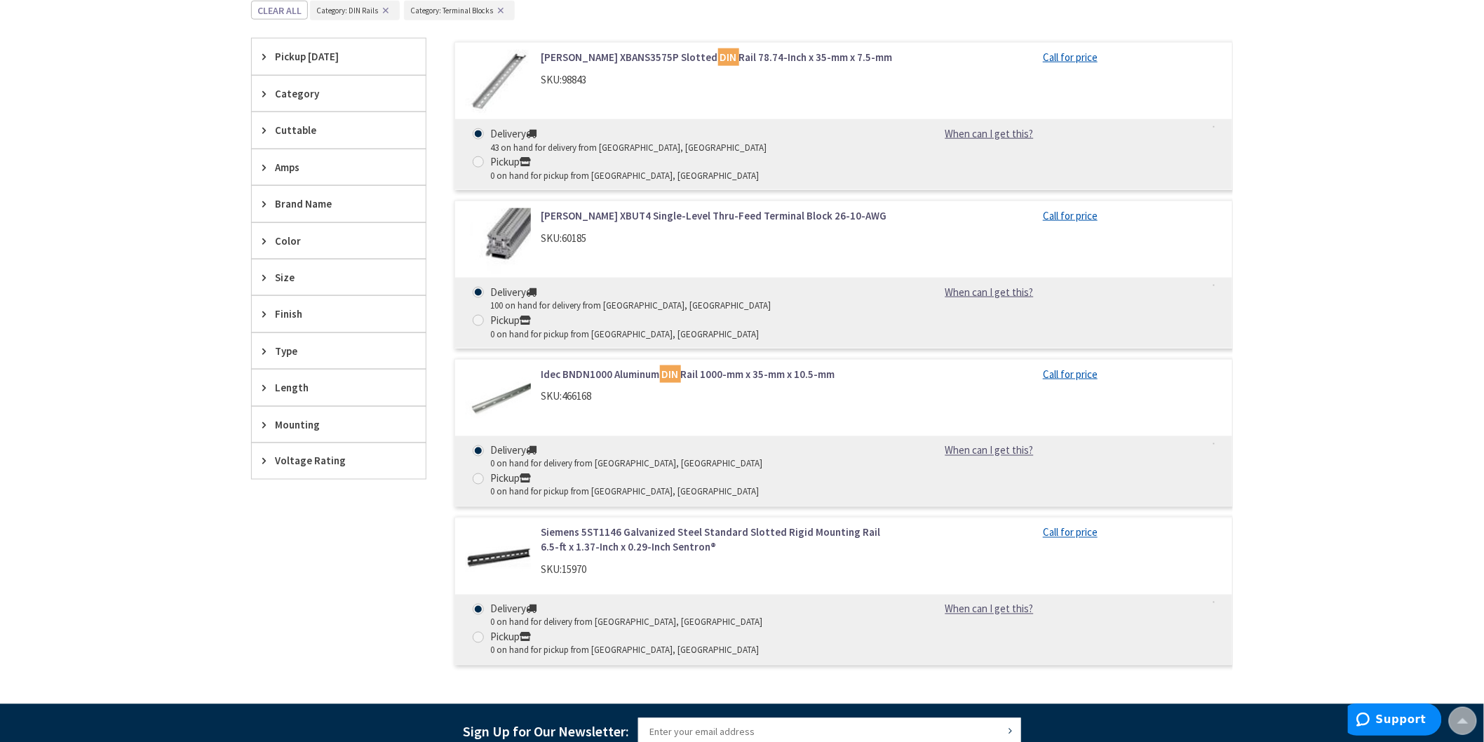
click at [574, 208] on link "Eaton XBUT4 Single-Level Thru-Feed Terminal Block 26-10-AWG" at bounding box center [720, 215] width 357 height 15
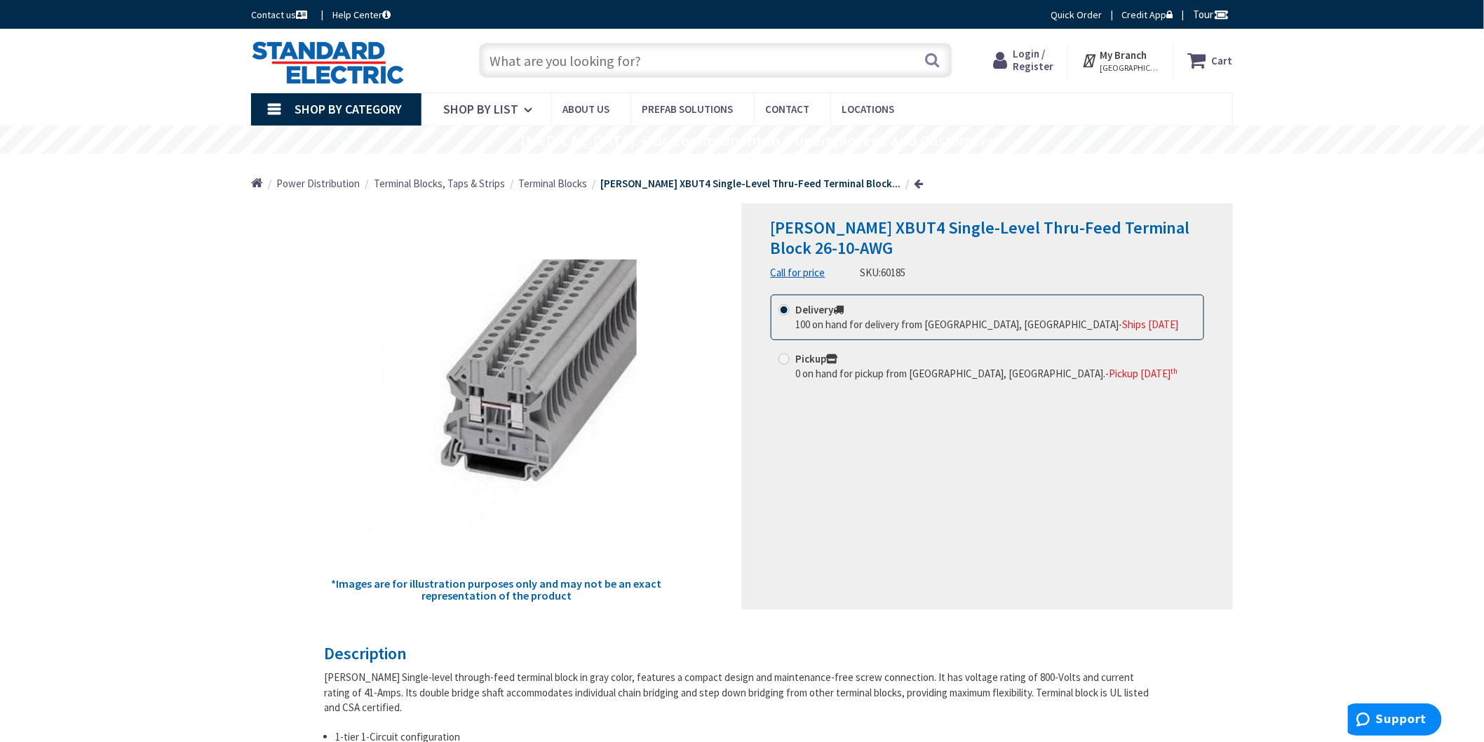
click at [515, 59] on input "text" at bounding box center [716, 60] width 474 height 35
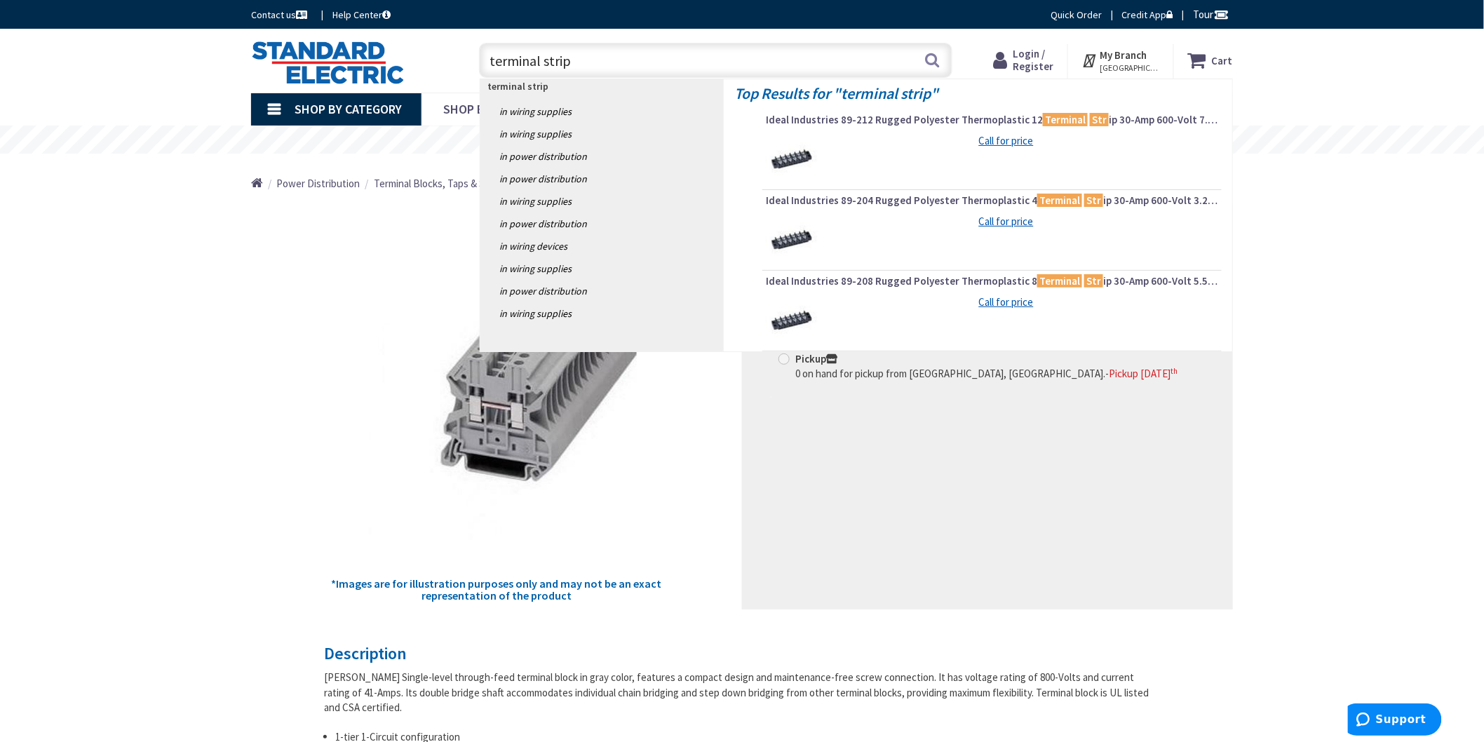
type input "terminal strips"
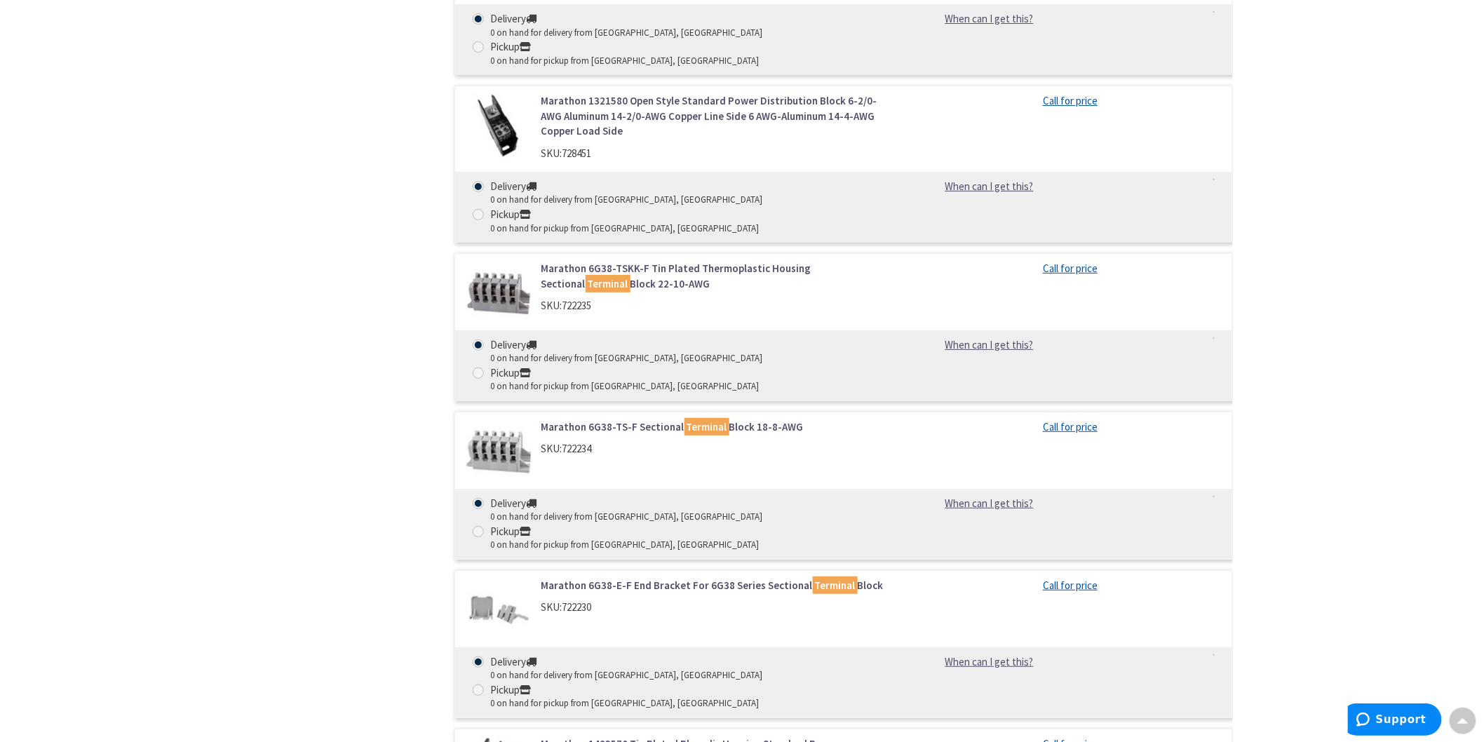
scroll to position [4443, 0]
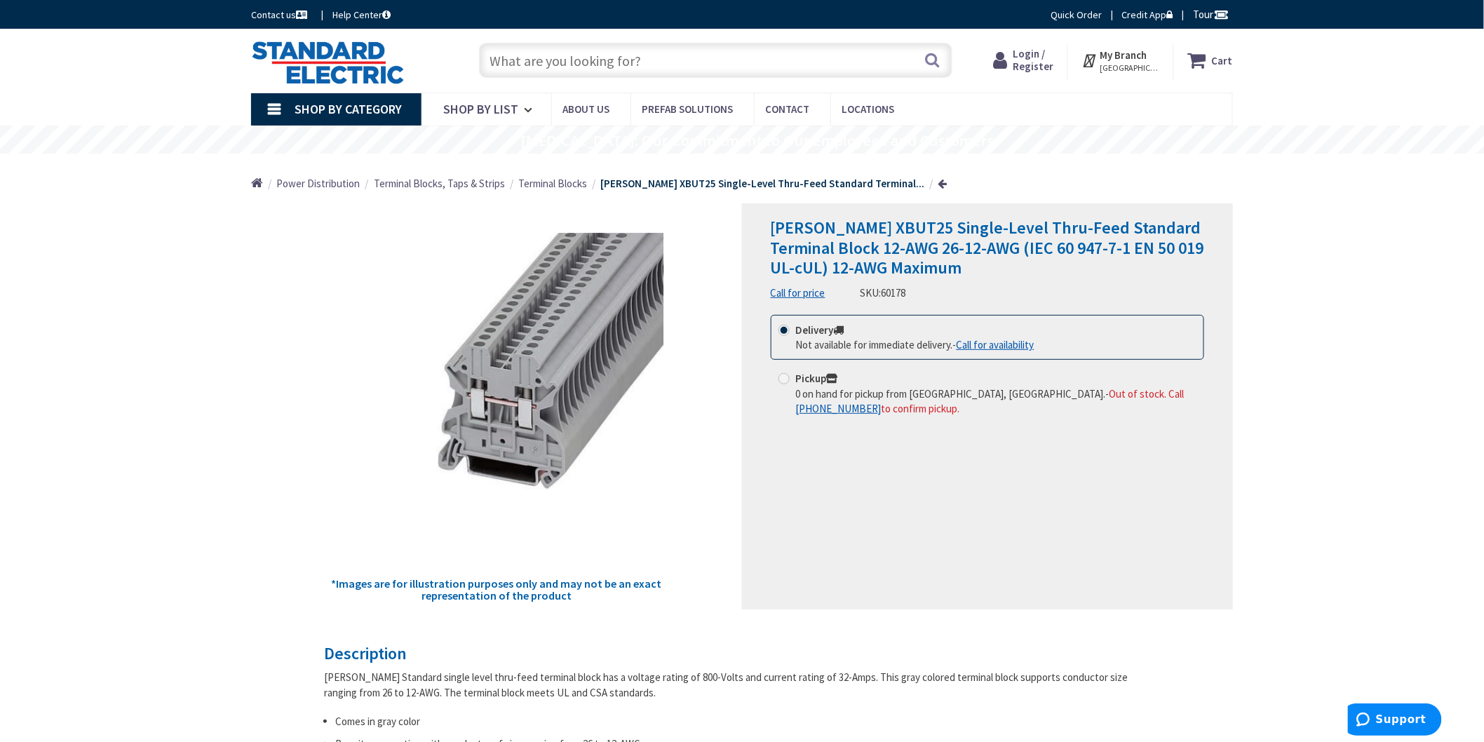
click at [567, 184] on span "Terminal Blocks" at bounding box center [552, 183] width 69 height 13
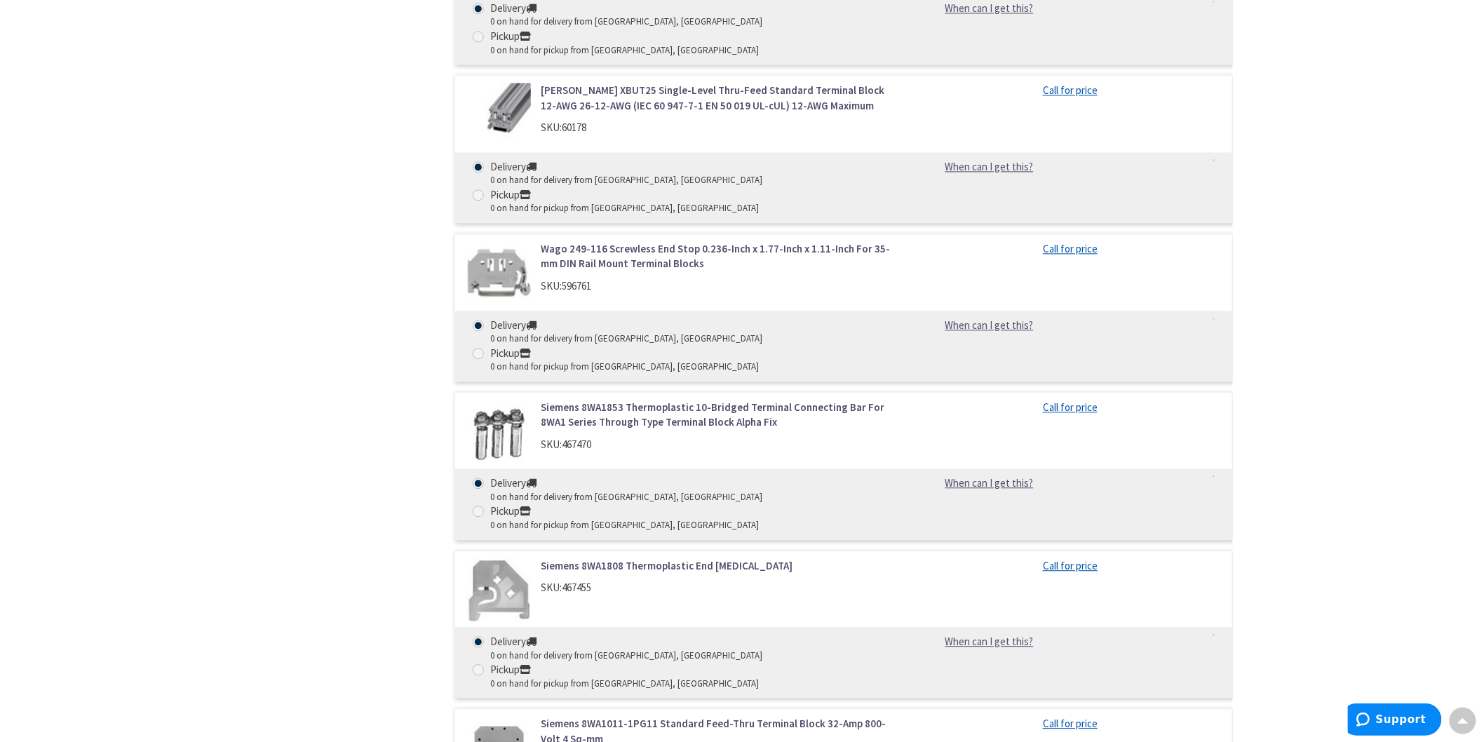
scroll to position [3232, 0]
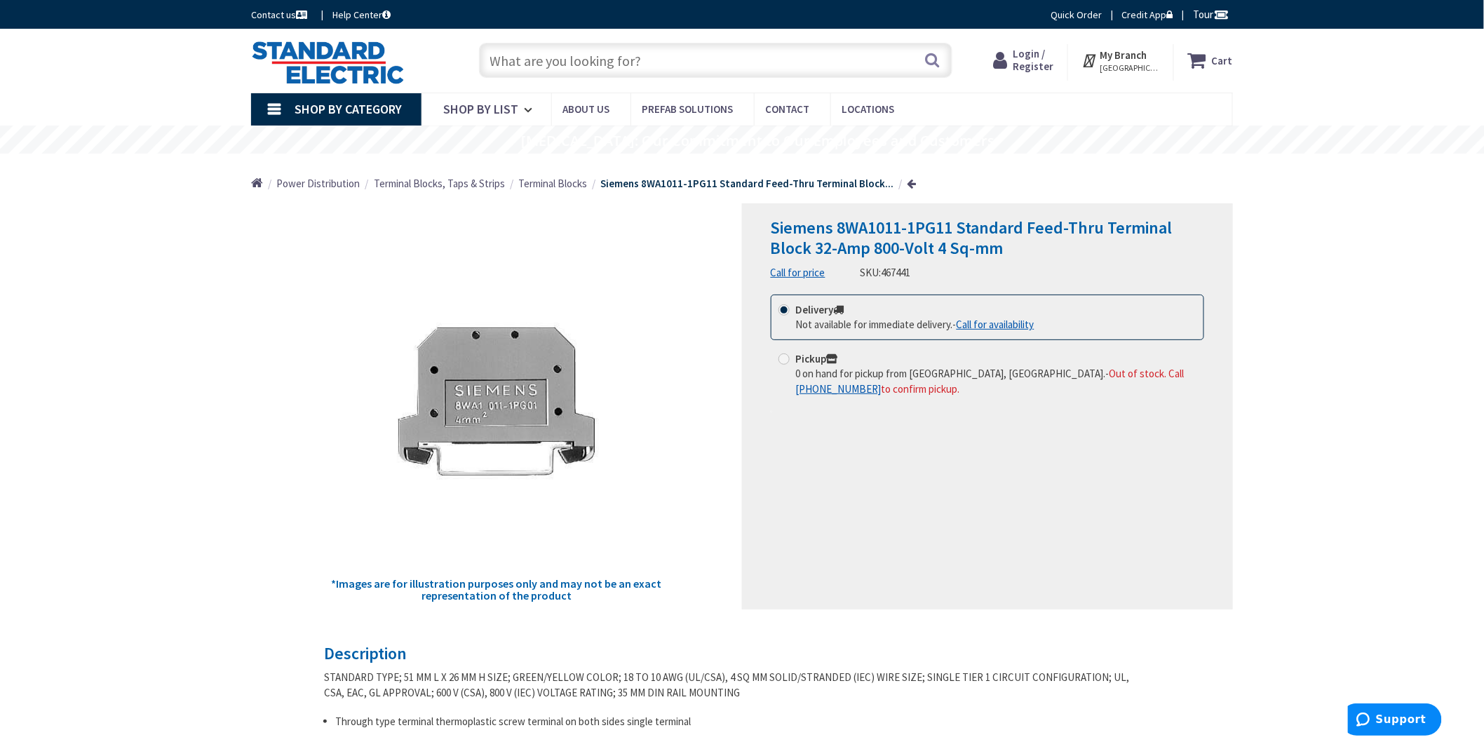
click at [555, 185] on span "Terminal Blocks" at bounding box center [552, 183] width 69 height 13
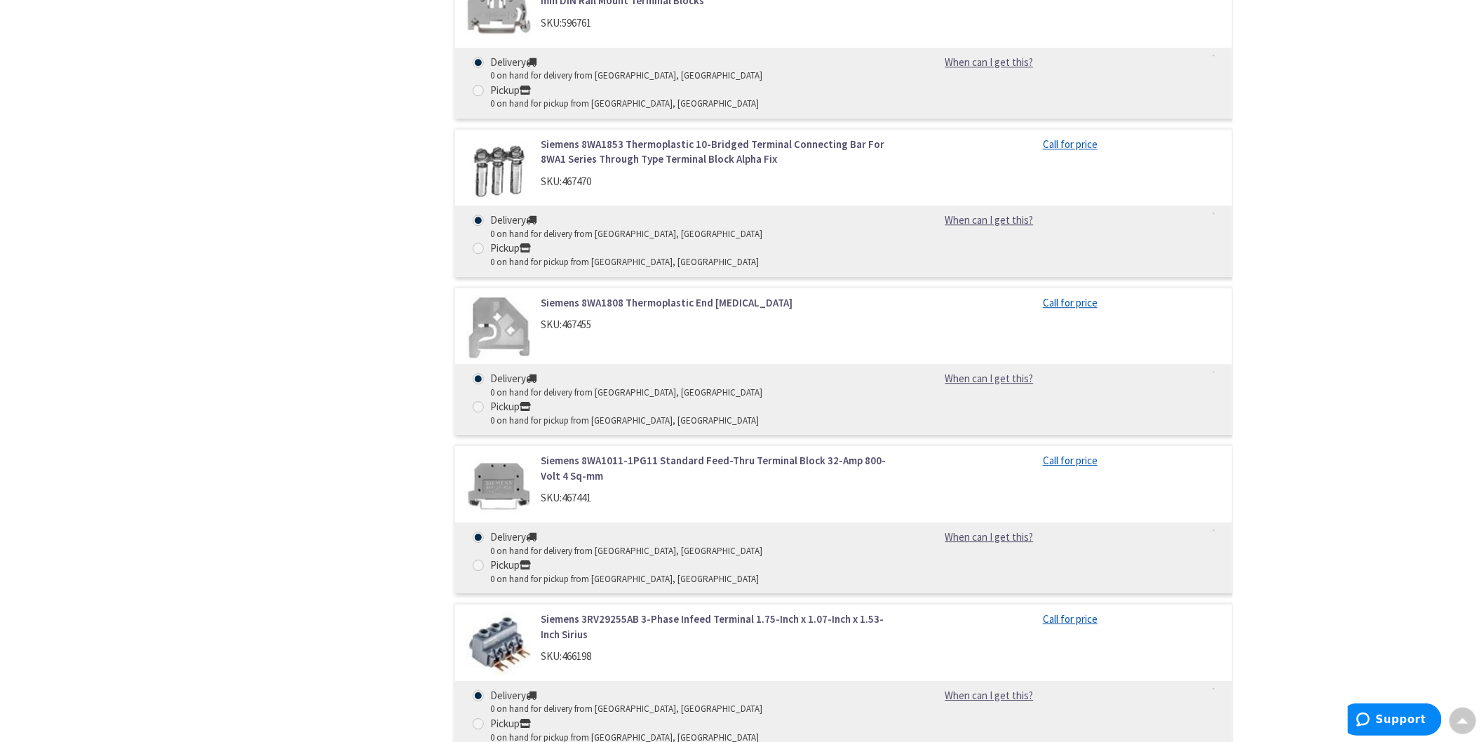
scroll to position [3819, 0]
